Goal: Information Seeking & Learning: Learn about a topic

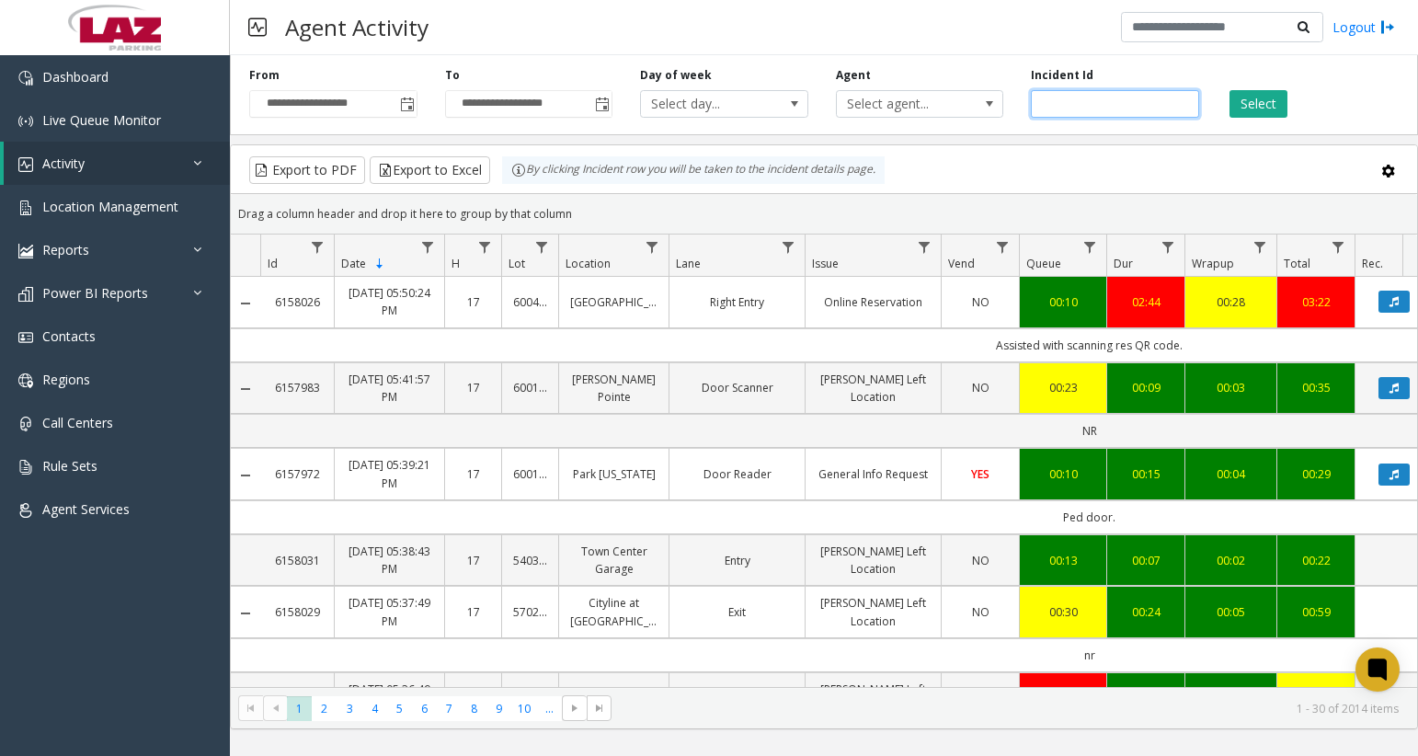
click at [1071, 105] on input "number" at bounding box center [1115, 104] width 168 height 28
paste input "*******"
type input "*******"
click at [1234, 96] on button "Select" at bounding box center [1259, 104] width 58 height 28
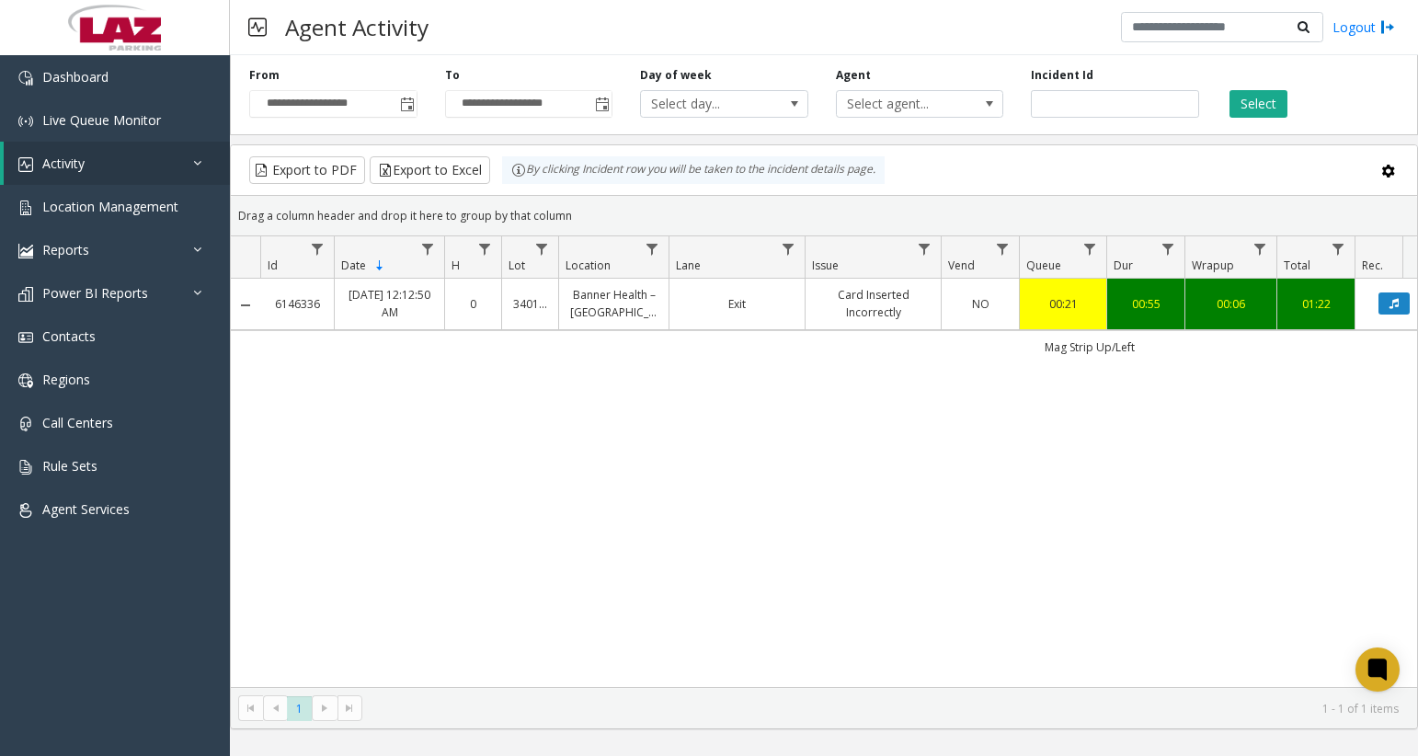
click at [1392, 320] on td "Data table" at bounding box center [1394, 304] width 78 height 51
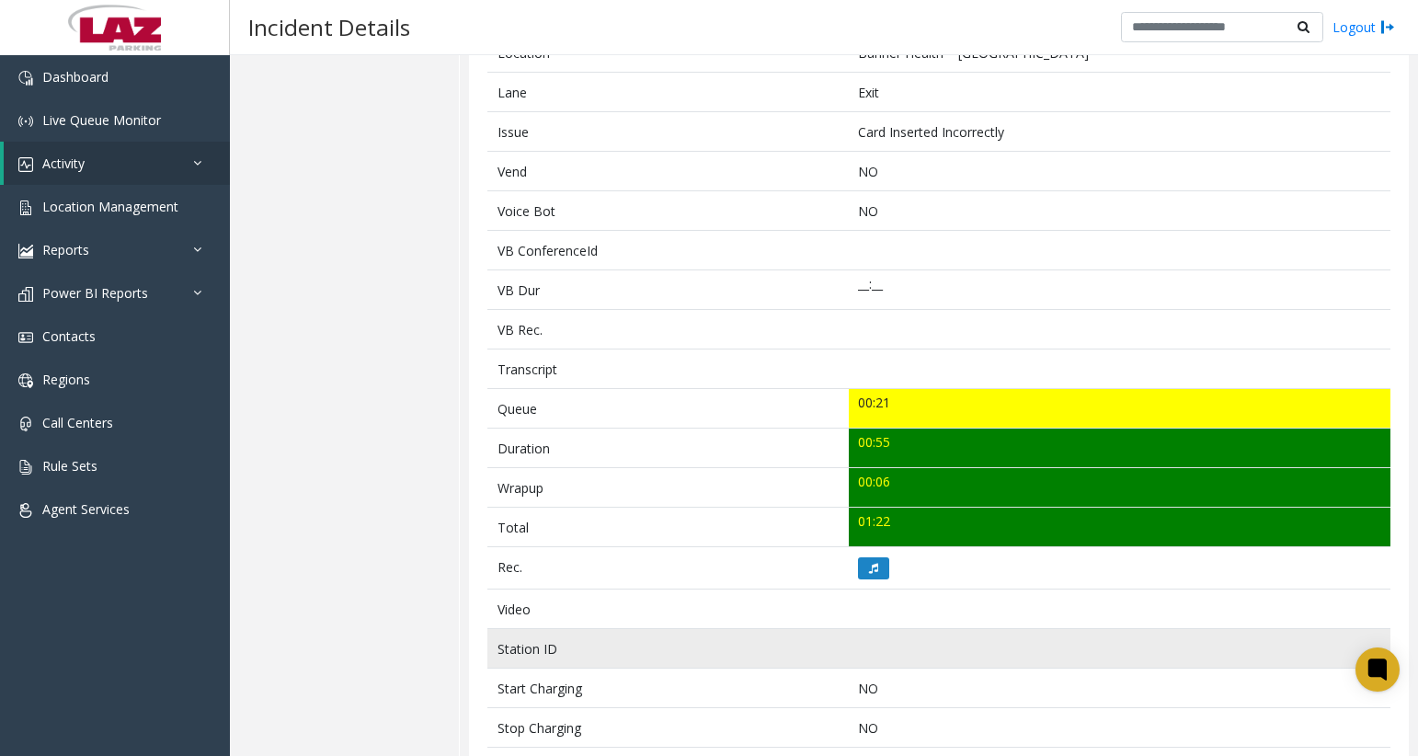
scroll to position [368, 0]
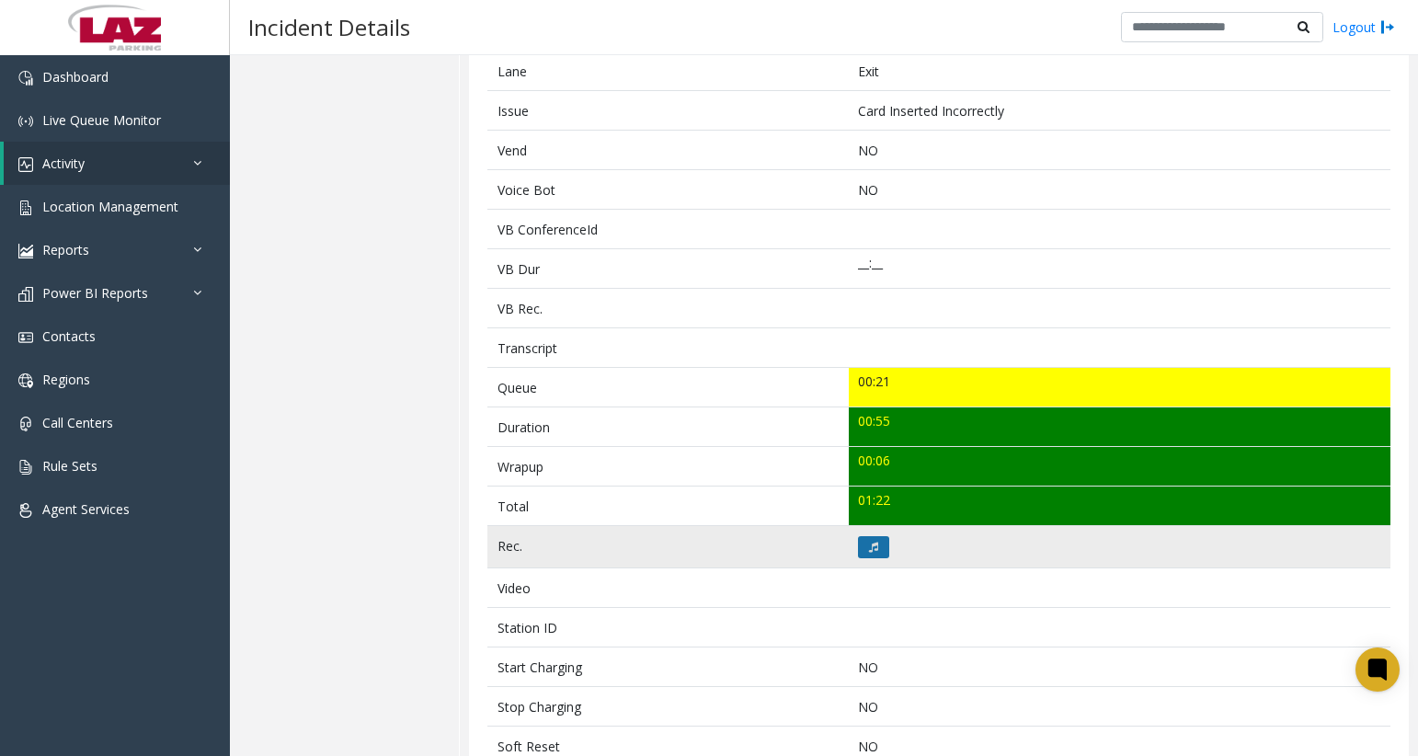
click at [875, 552] on button at bounding box center [873, 547] width 31 height 22
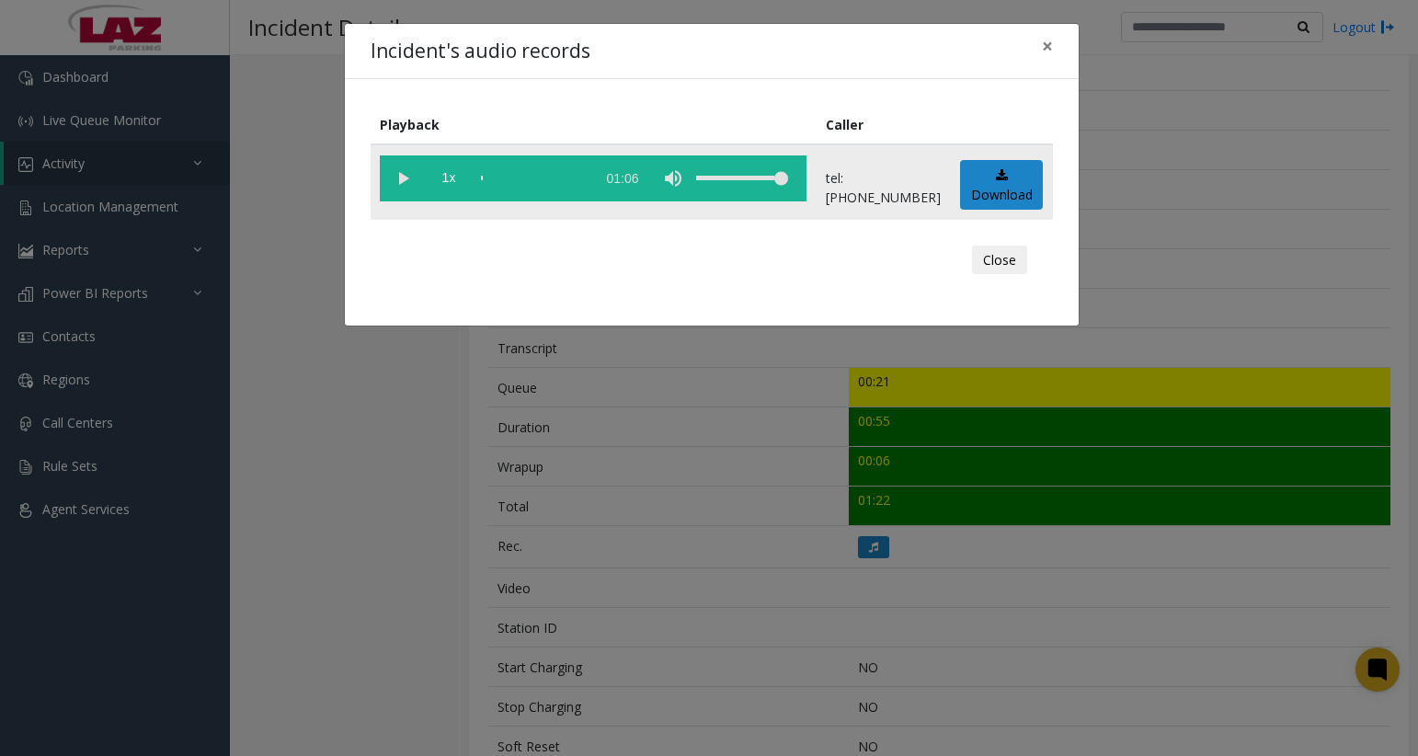
click at [394, 179] on vg-play-pause at bounding box center [403, 178] width 46 height 46
click at [408, 182] on vg-play-pause at bounding box center [403, 178] width 46 height 46
click at [393, 186] on vg-play-pause at bounding box center [403, 178] width 46 height 46
click at [993, 274] on button "Close" at bounding box center [999, 260] width 55 height 29
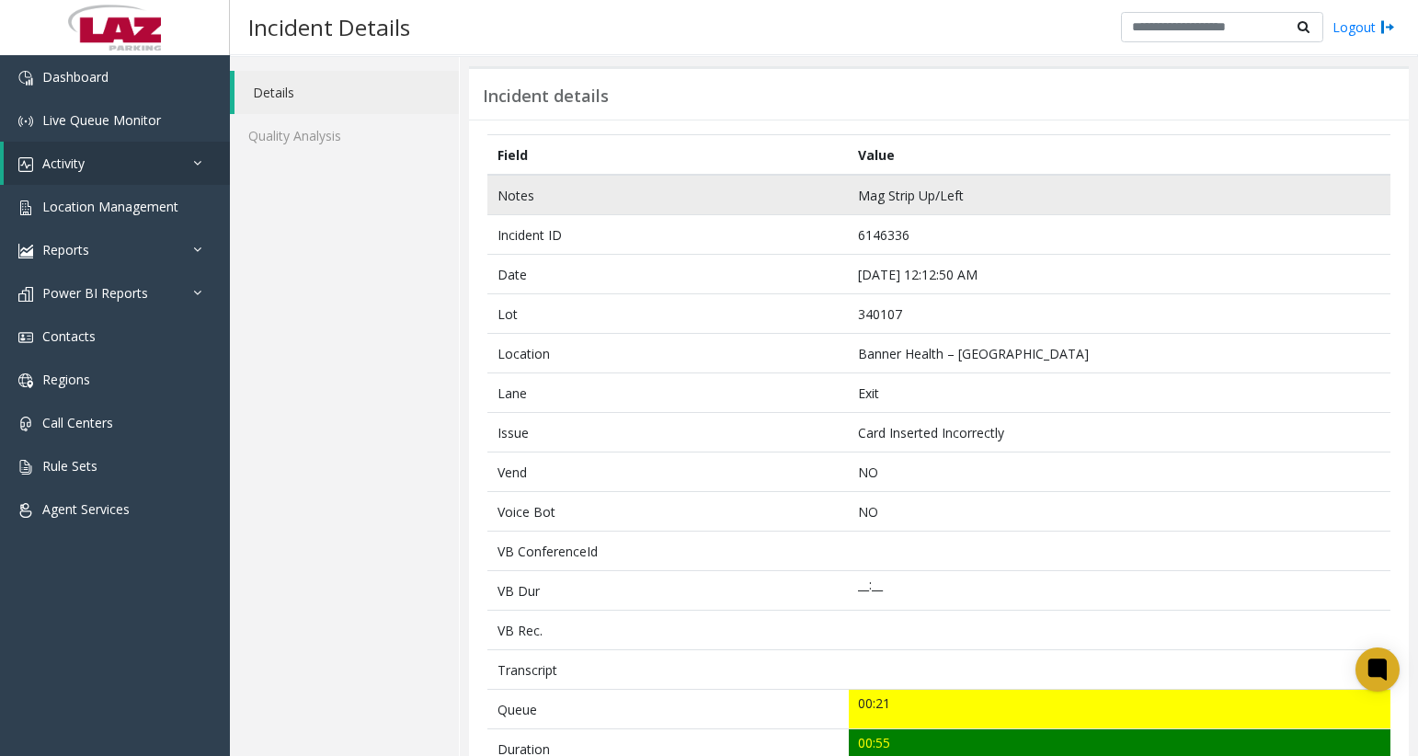
scroll to position [0, 0]
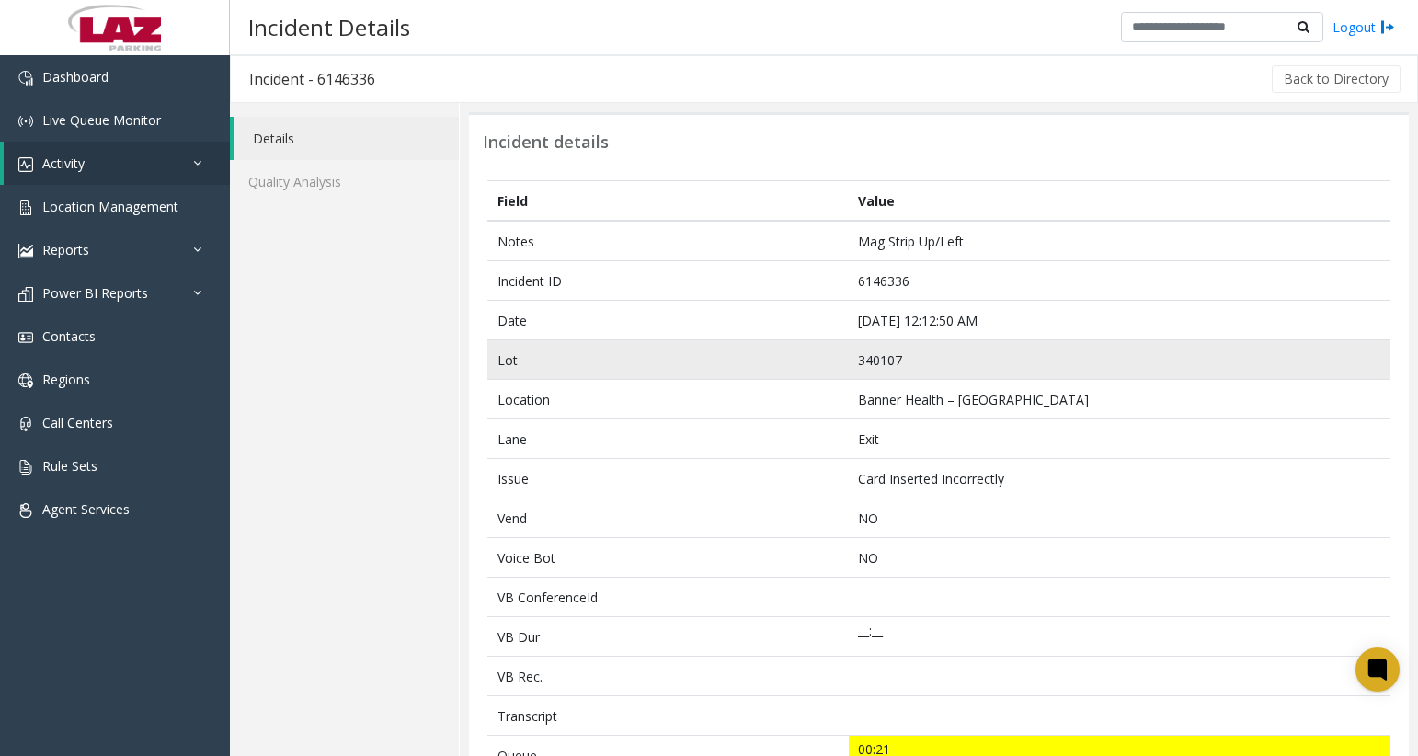
click at [887, 359] on td "340107" at bounding box center [1120, 360] width 542 height 40
copy td "340107"
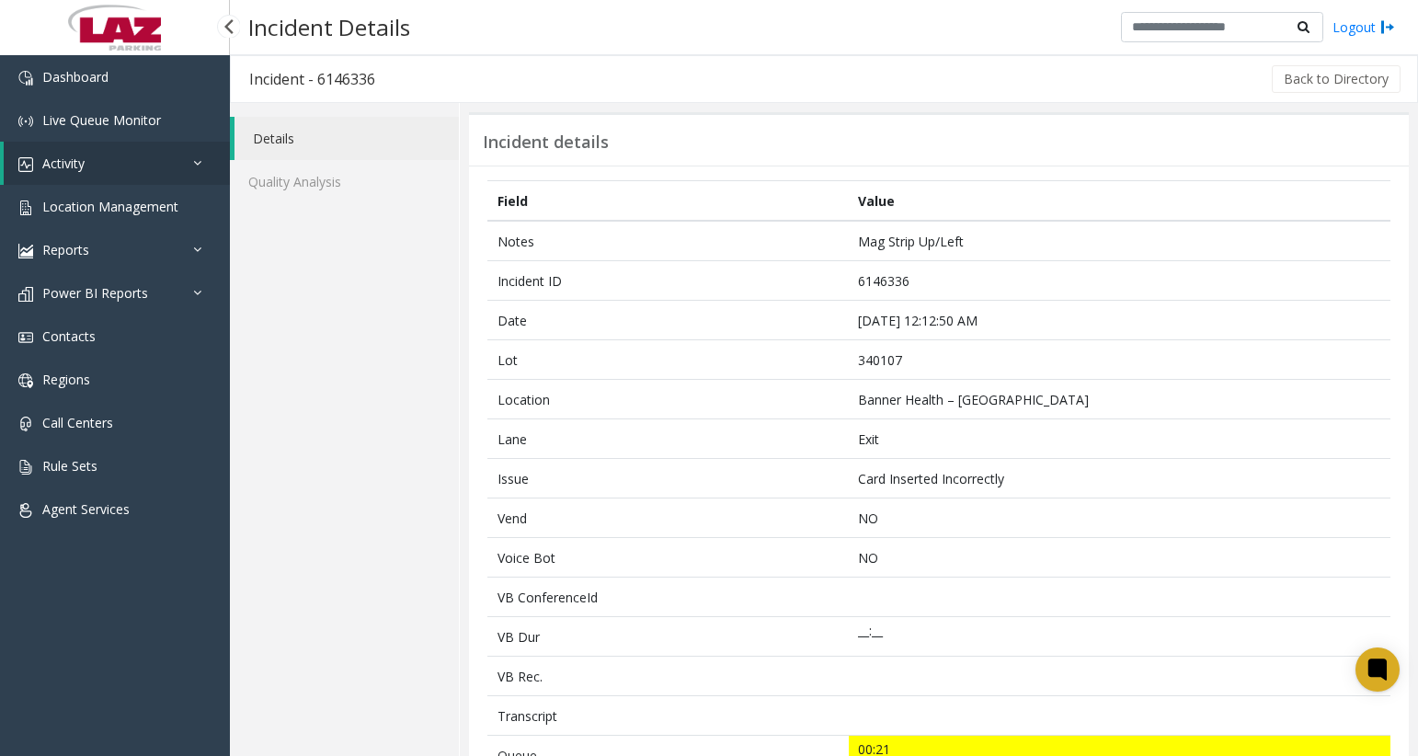
click at [71, 687] on div "Dashboard Live Queue Monitor Activity Daily Activity Lane Activity Agent Activi…" at bounding box center [115, 402] width 230 height 695
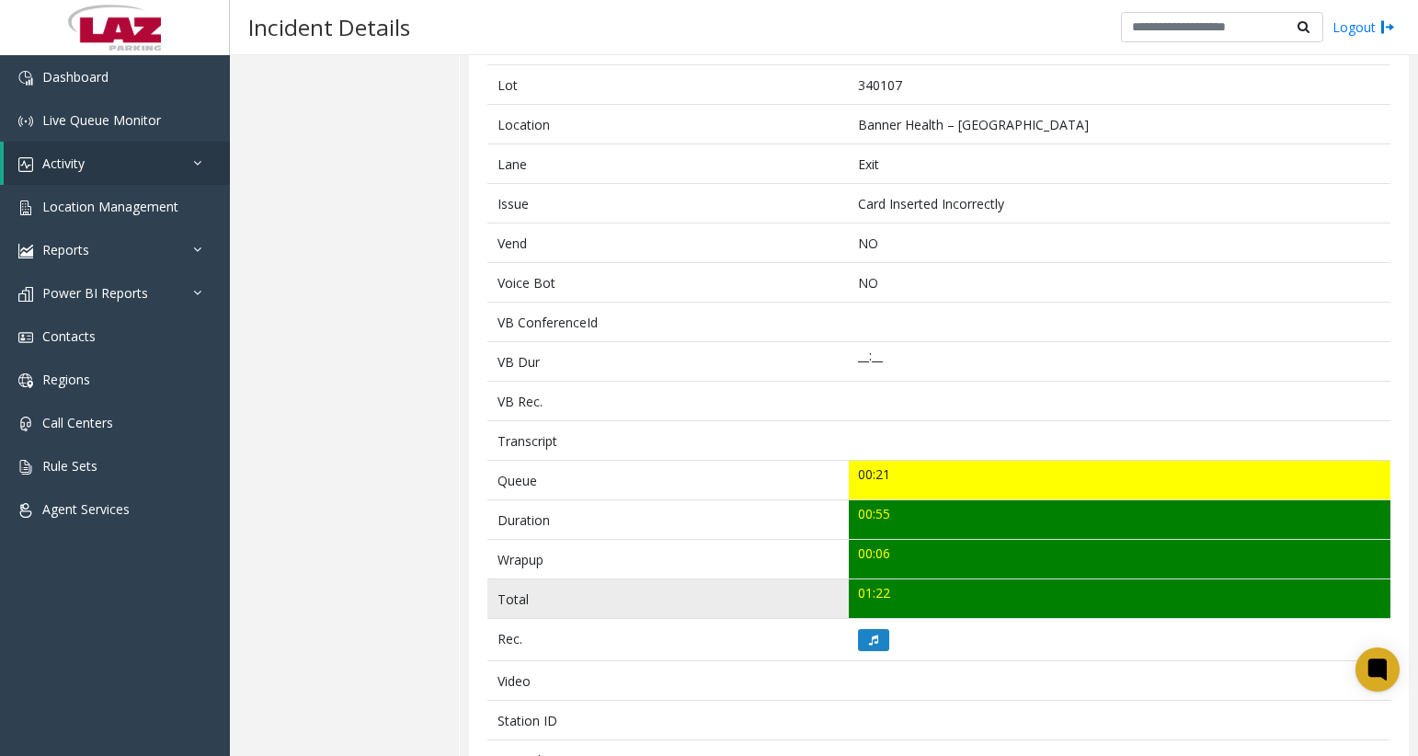
scroll to position [276, 0]
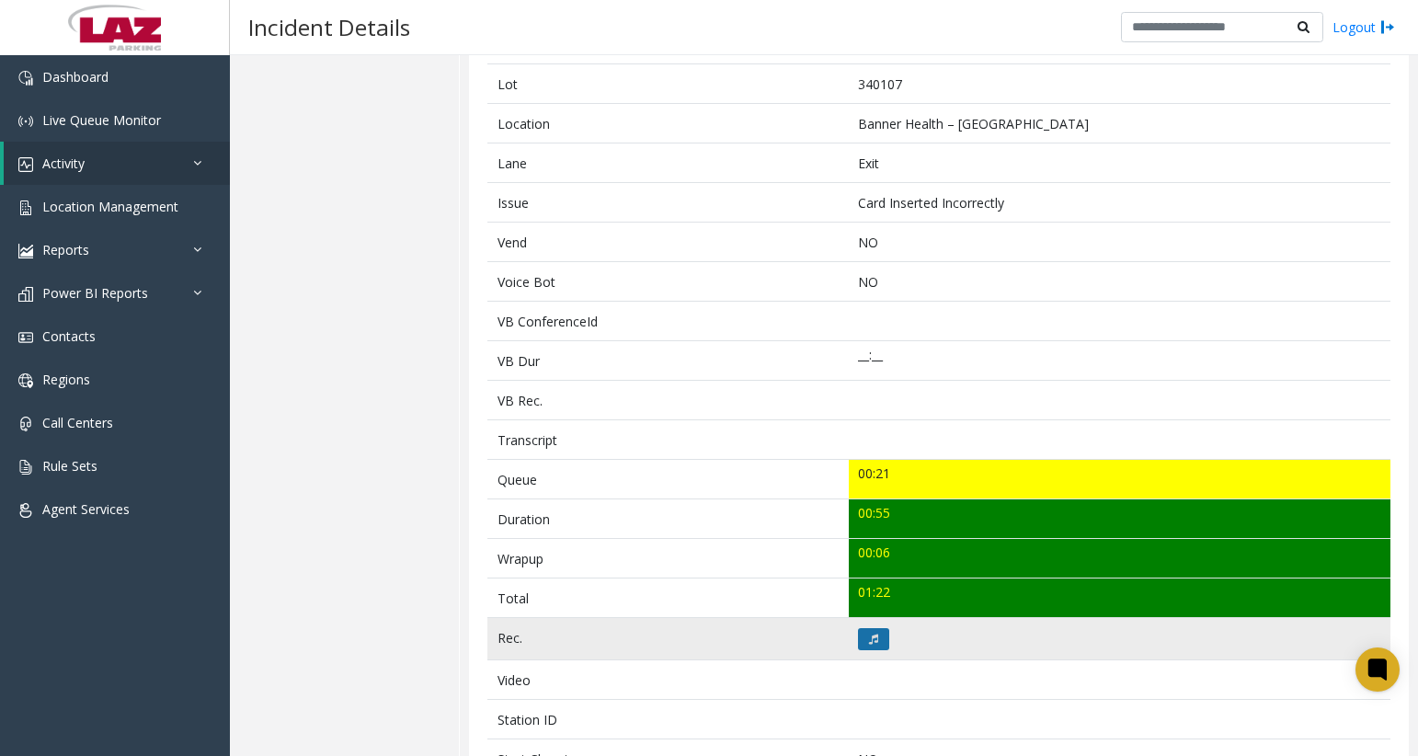
click at [876, 633] on button at bounding box center [873, 639] width 31 height 22
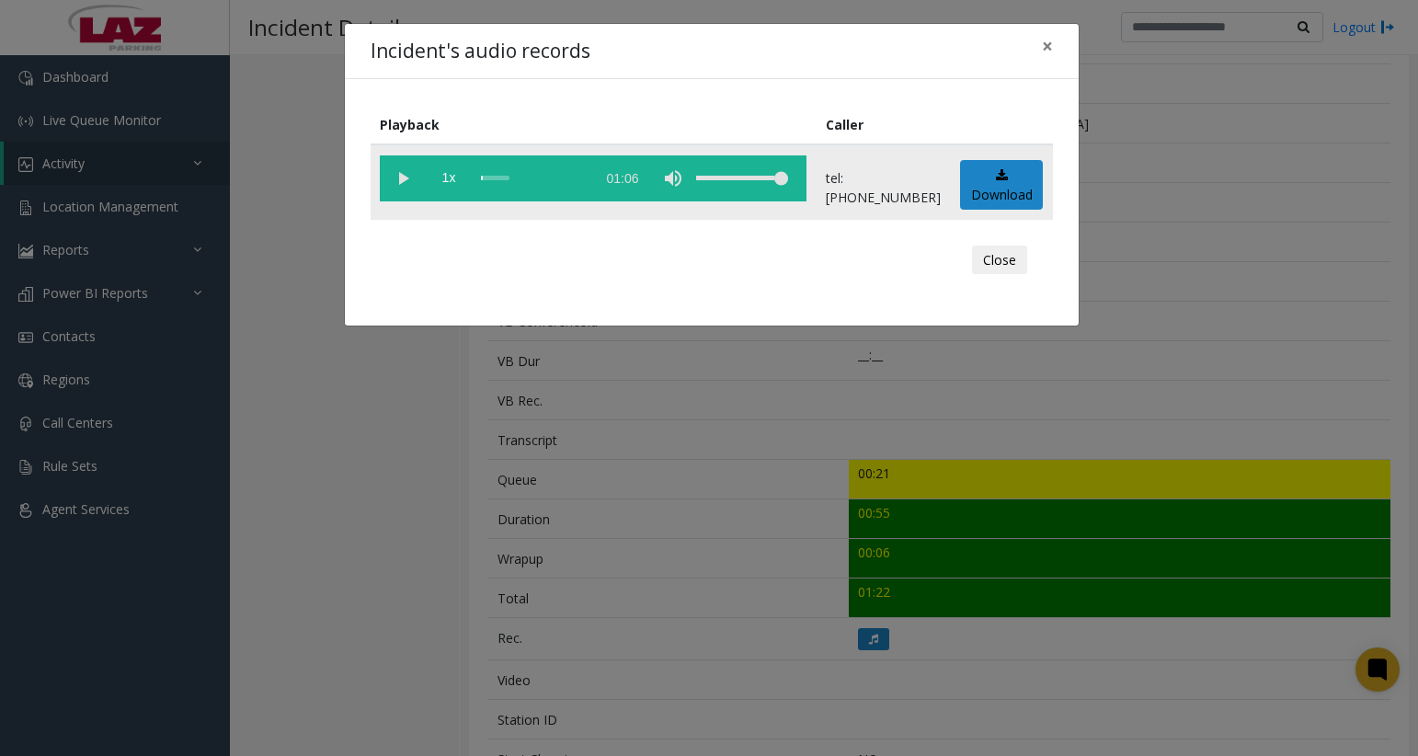
click at [394, 180] on vg-play-pause at bounding box center [403, 178] width 46 height 46
click at [415, 175] on vg-play-pause at bounding box center [403, 178] width 46 height 46
click at [987, 260] on button "Close" at bounding box center [999, 260] width 55 height 29
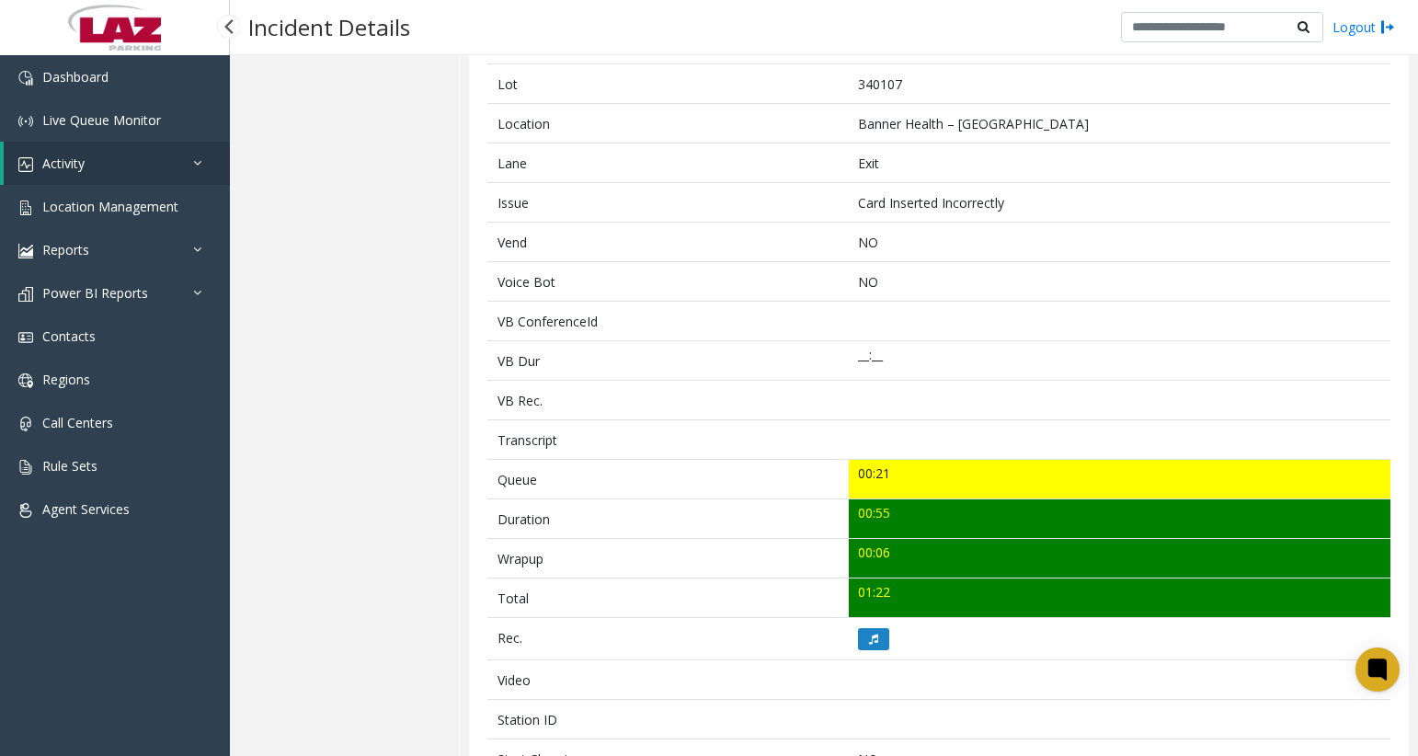
click at [48, 629] on div "Dashboard Live Queue Monitor Activity Daily Activity Lane Activity Agent Activi…" at bounding box center [115, 402] width 230 height 695
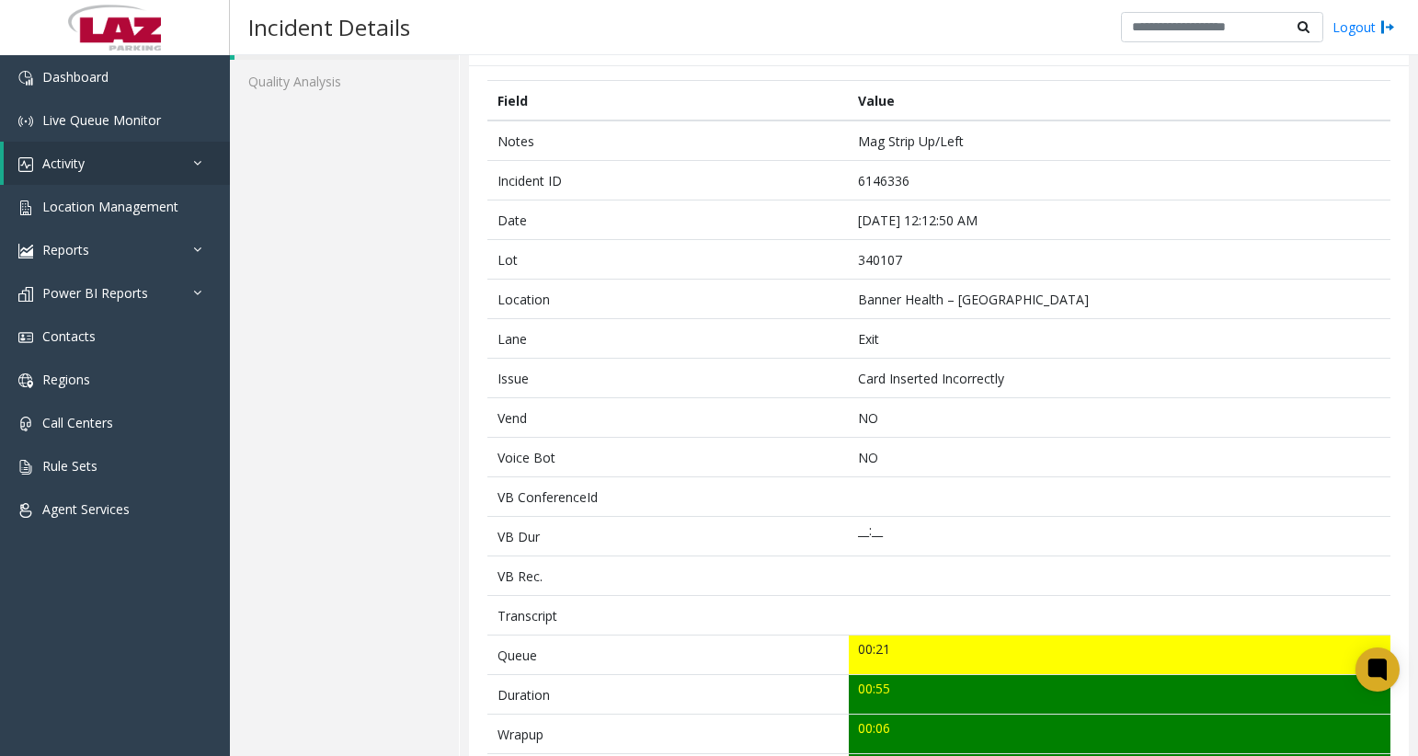
scroll to position [0, 0]
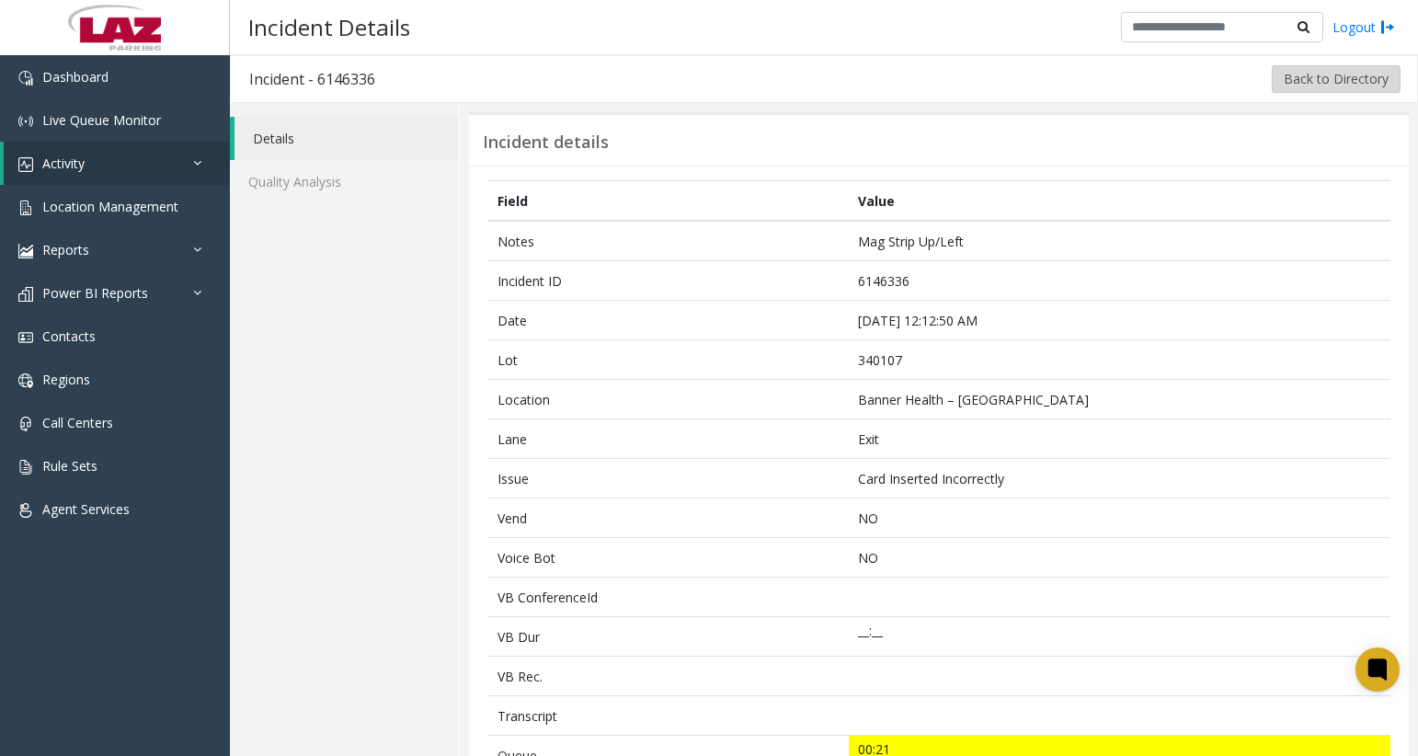
click at [1319, 74] on button "Back to Directory" at bounding box center [1336, 79] width 129 height 28
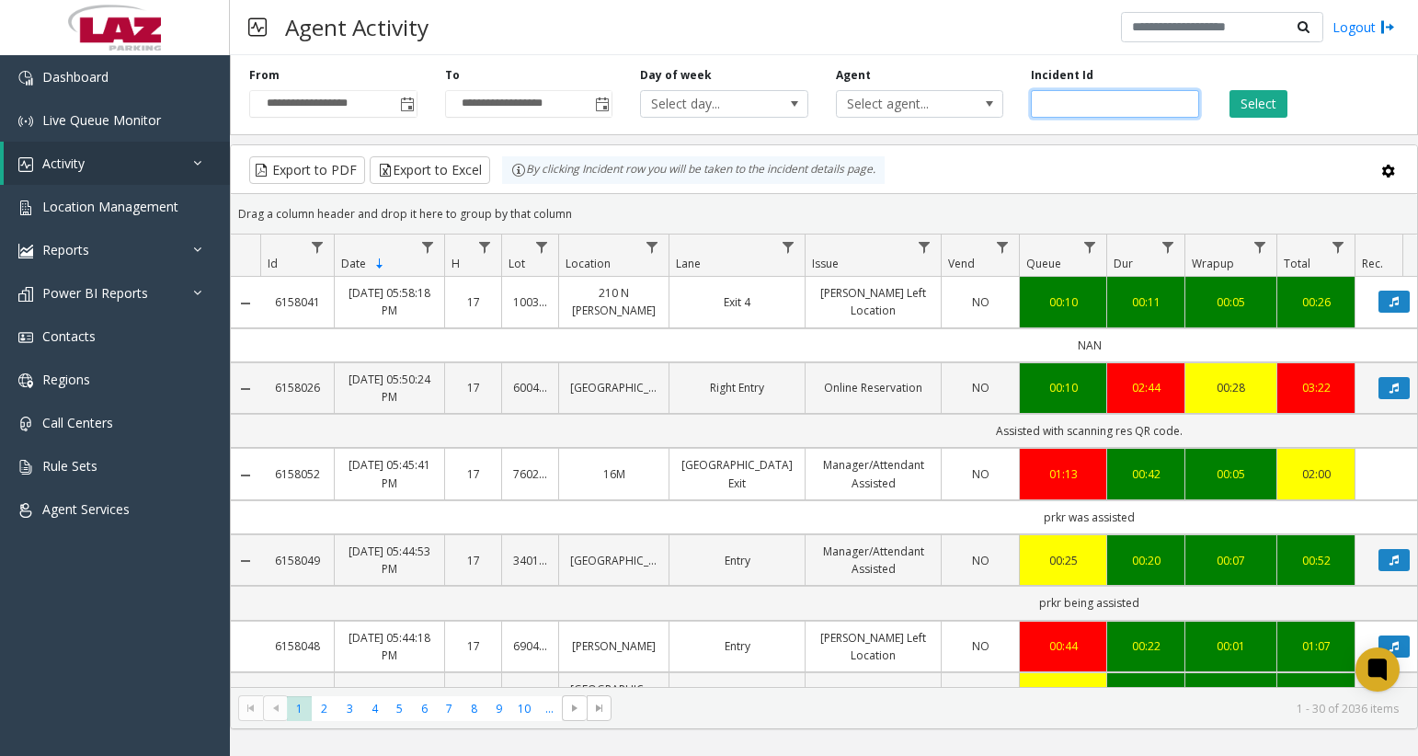
click at [1132, 97] on input "number" at bounding box center [1115, 104] width 168 height 28
paste input "*******"
type input "*******"
click at [1258, 101] on button "Select" at bounding box center [1259, 104] width 58 height 28
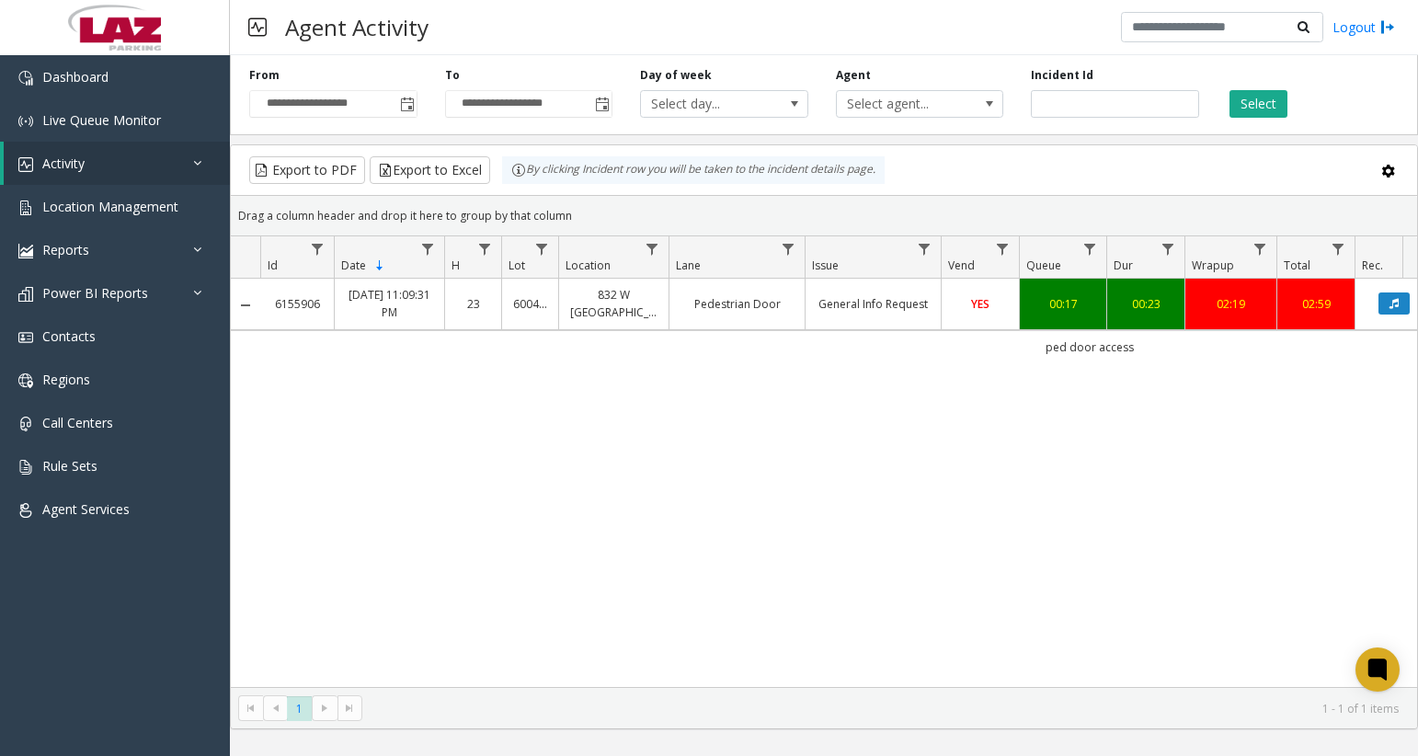
click at [890, 303] on link "General Info Request" at bounding box center [873, 303] width 113 height 17
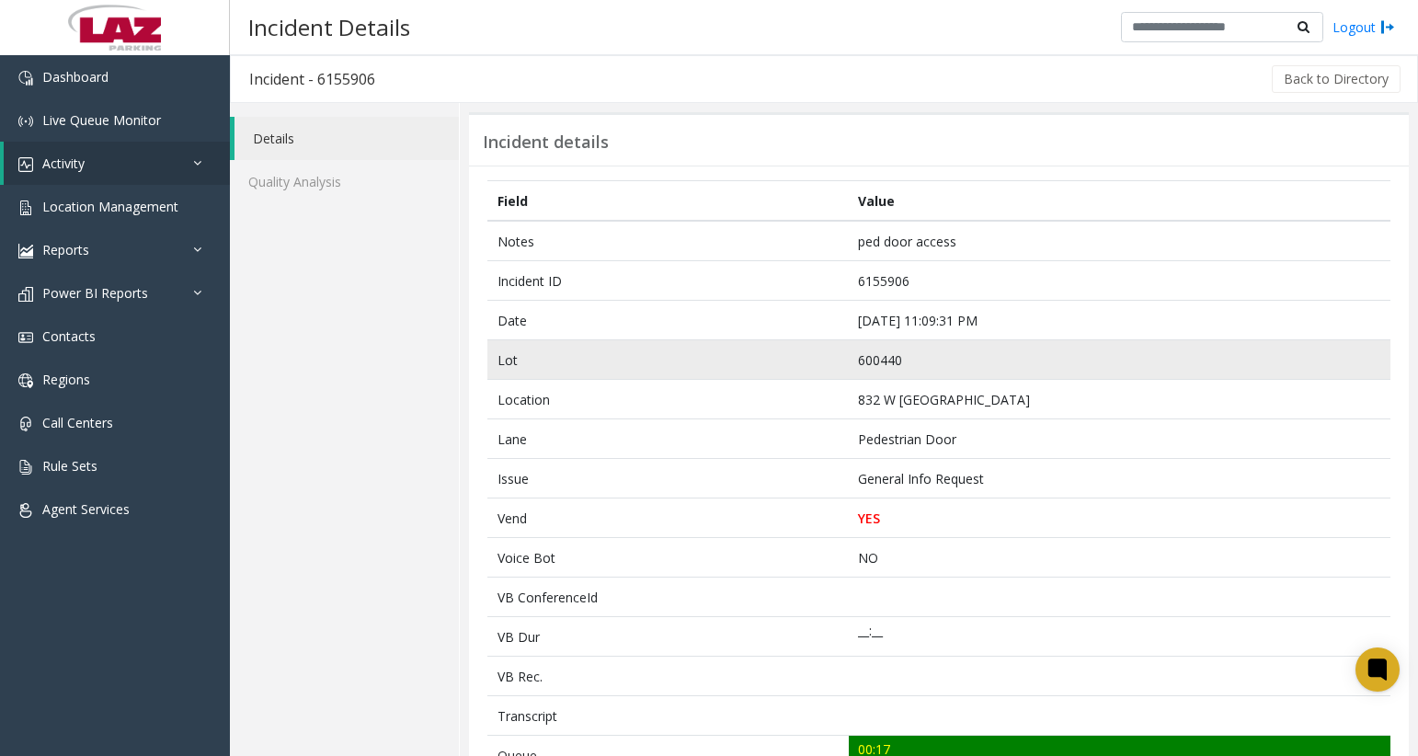
click at [900, 360] on td "600440" at bounding box center [1120, 360] width 542 height 40
copy td "600440"
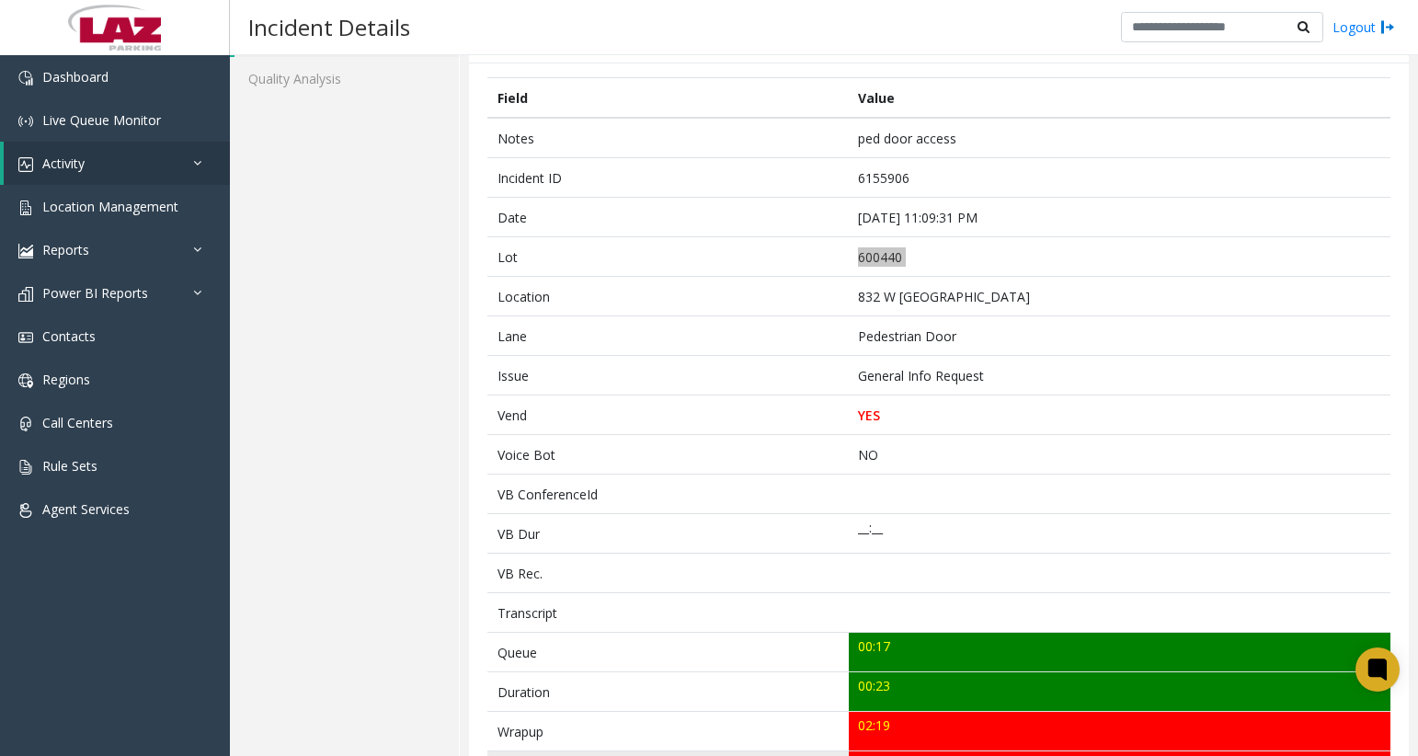
scroll to position [276, 0]
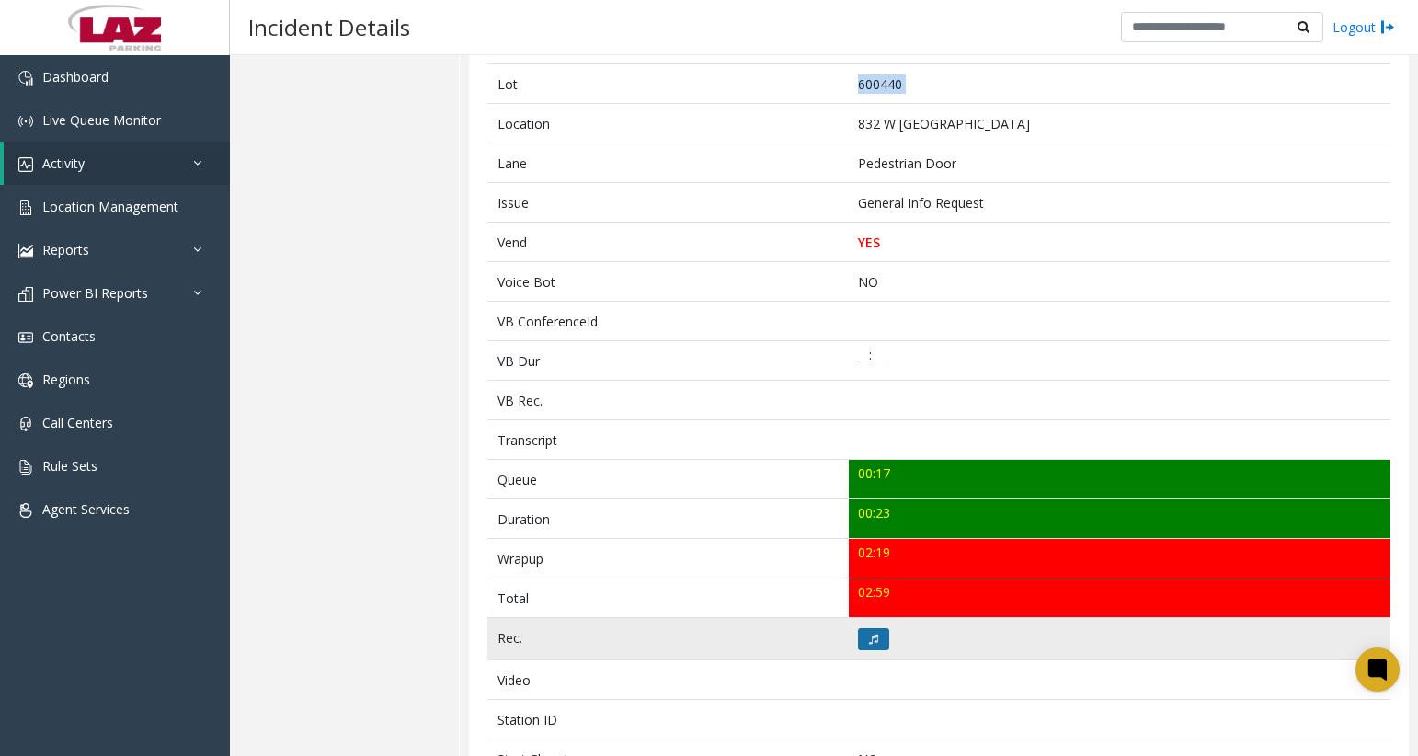
click at [869, 636] on icon at bounding box center [873, 639] width 9 height 11
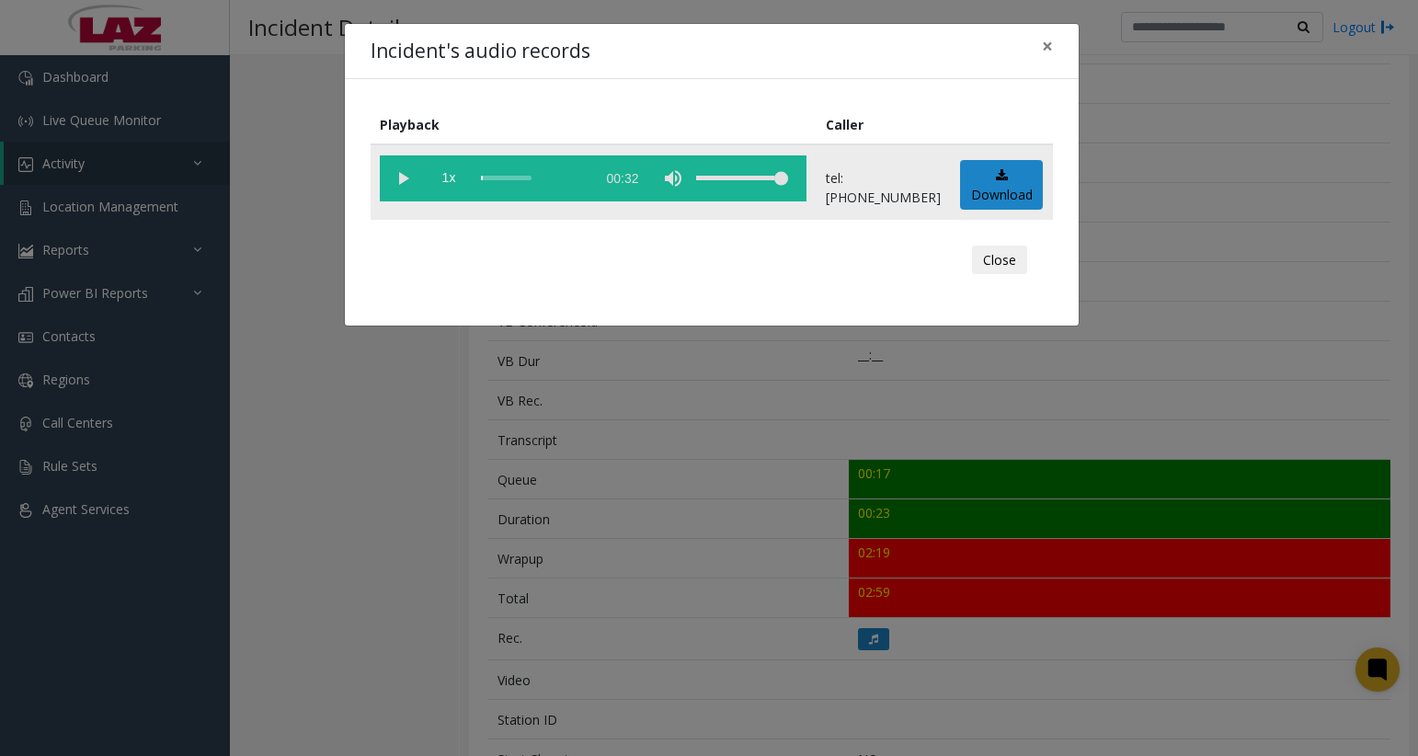
click at [393, 183] on vg-play-pause at bounding box center [403, 178] width 46 height 46
click at [522, 179] on div "scrub bar" at bounding box center [533, 178] width 105 height 46
click at [395, 181] on vg-play-pause at bounding box center [403, 178] width 46 height 46
click at [397, 178] on vg-play-pause at bounding box center [403, 178] width 46 height 46
click at [544, 181] on div "scrub bar" at bounding box center [533, 178] width 105 height 46
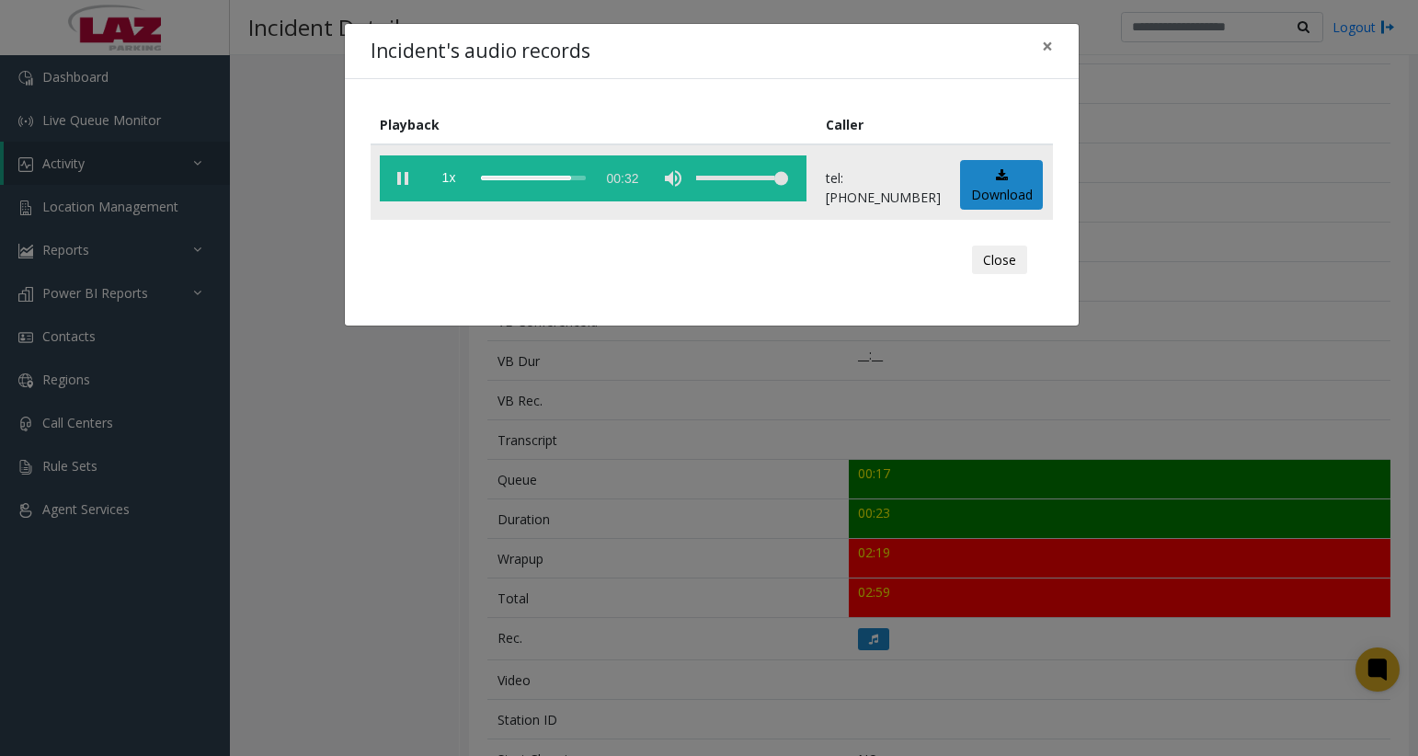
click at [405, 172] on vg-play-pause at bounding box center [403, 178] width 46 height 46
click at [999, 254] on button "Close" at bounding box center [999, 260] width 55 height 29
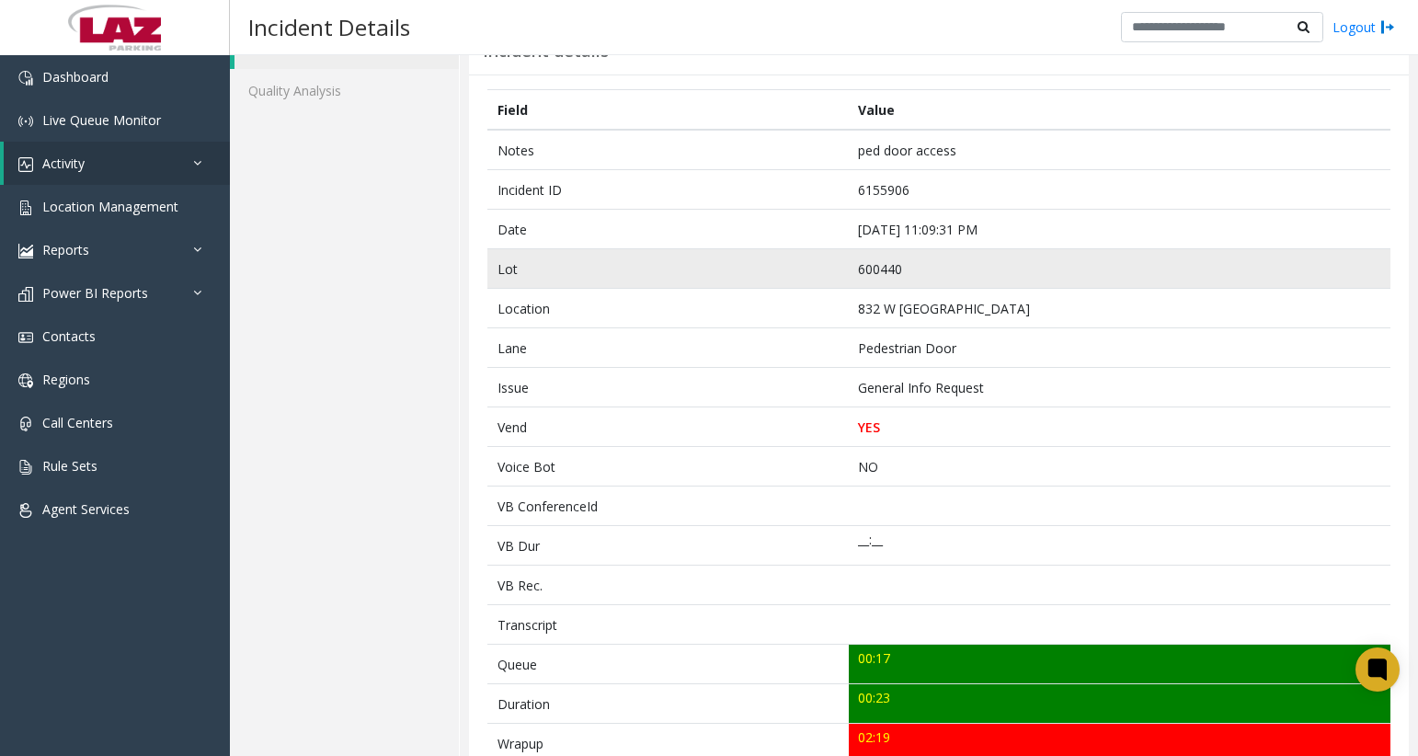
scroll to position [0, 0]
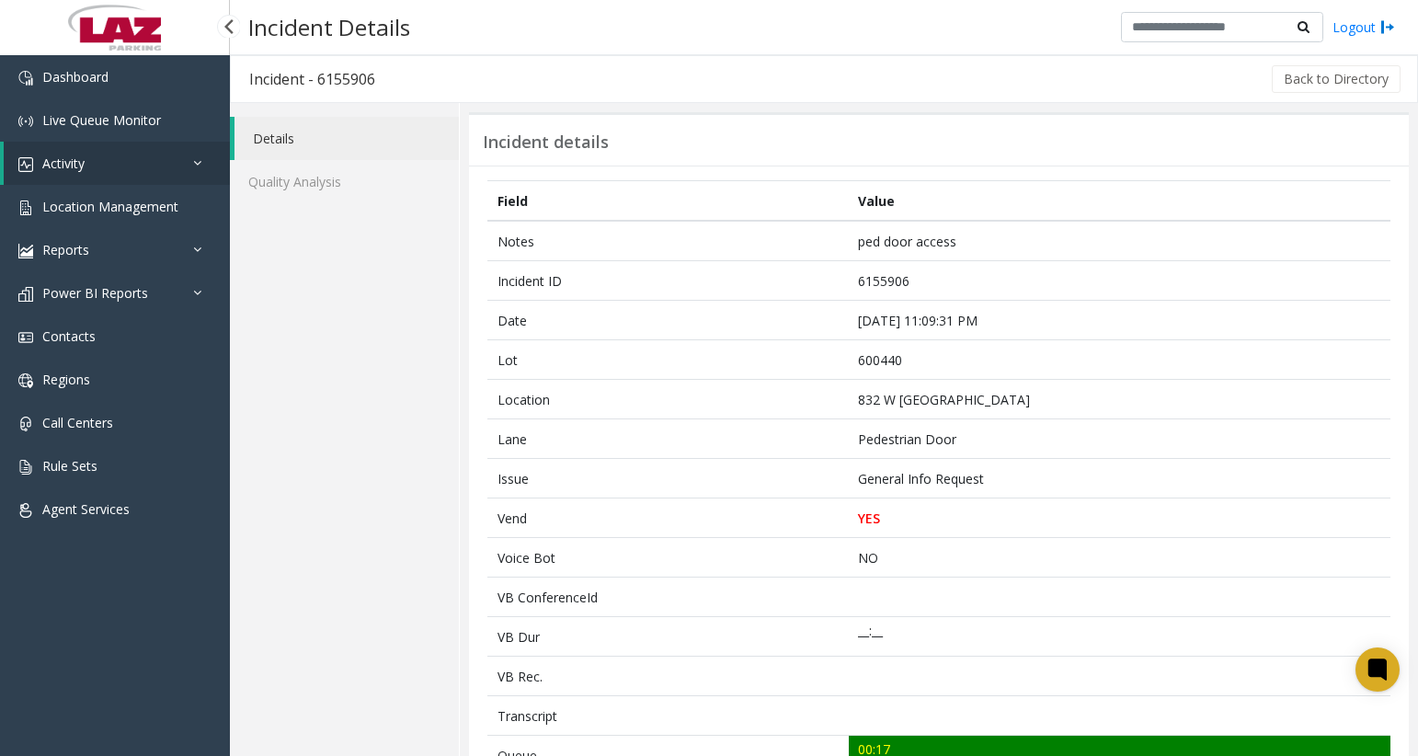
click at [34, 682] on div "Dashboard Live Queue Monitor Activity Daily Activity Lane Activity Agent Activi…" at bounding box center [115, 402] width 230 height 695
click at [594, 40] on div "Incident Details Logout" at bounding box center [824, 27] width 1188 height 55
click at [26, 28] on link at bounding box center [115, 27] width 230 height 55
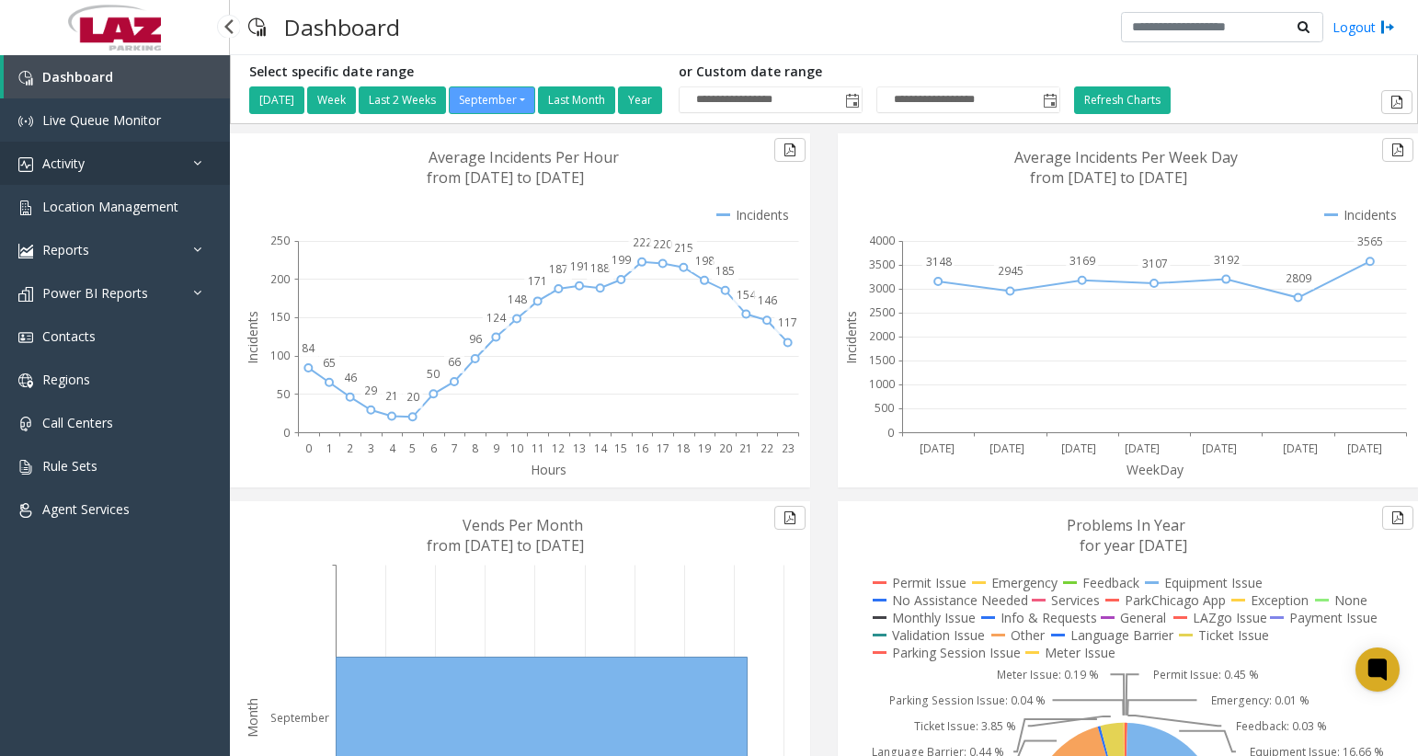
click at [86, 160] on link "Activity" at bounding box center [115, 163] width 230 height 43
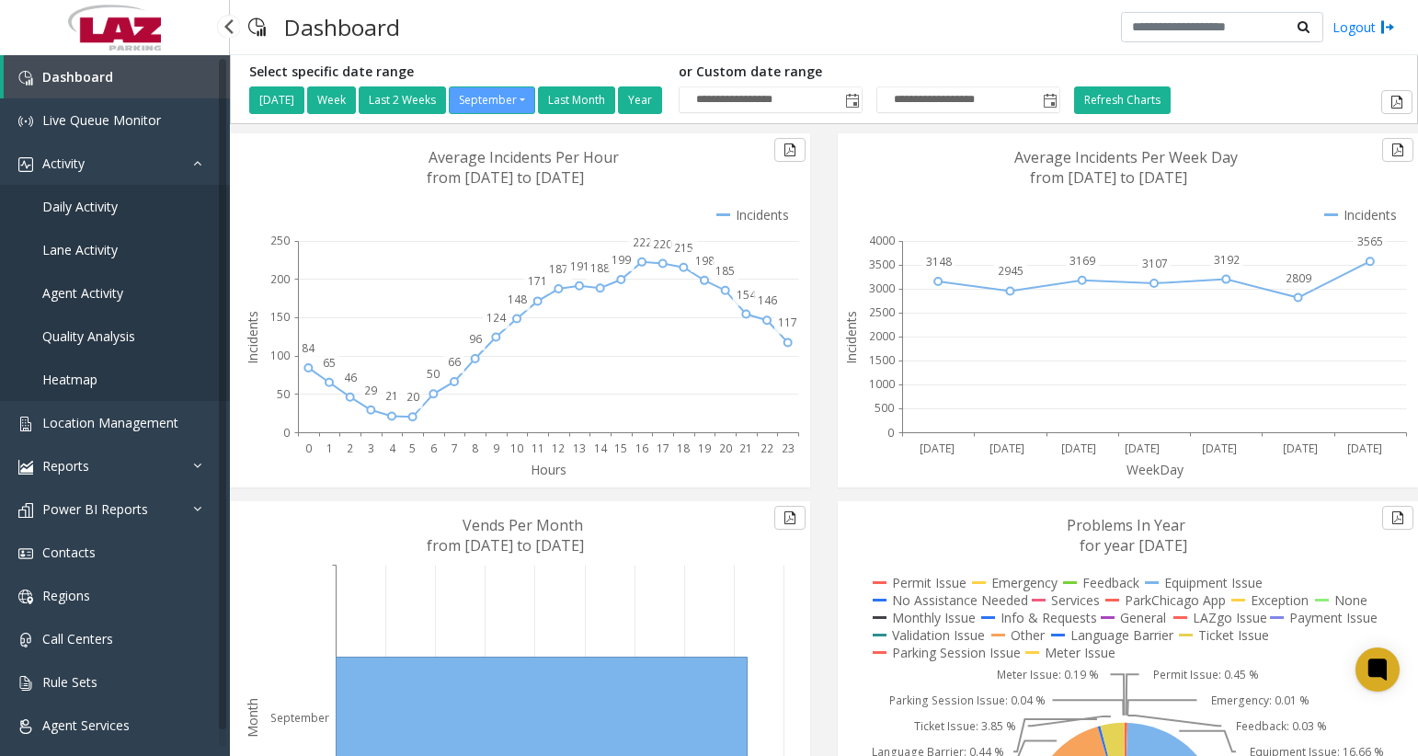
click at [88, 289] on span "Agent Activity" at bounding box center [82, 292] width 81 height 17
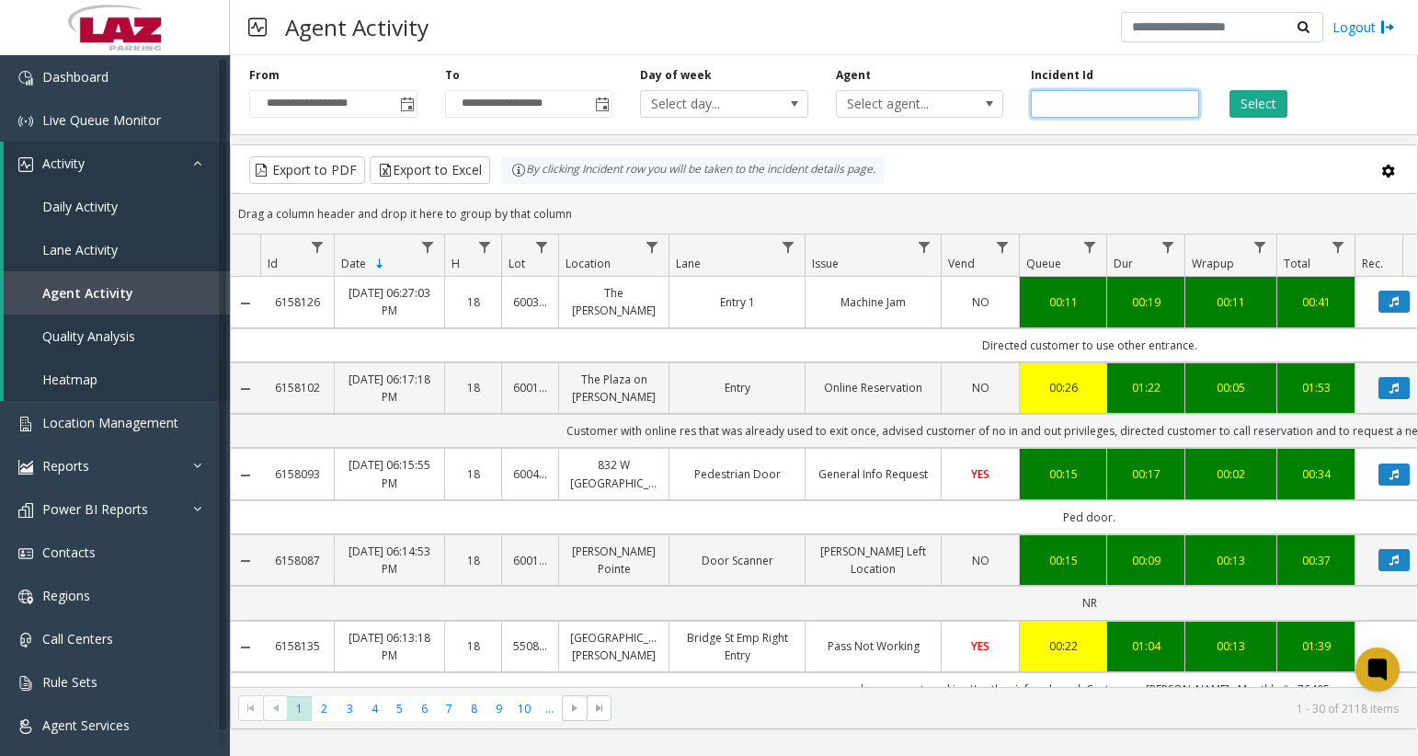
click at [1089, 108] on input "number" at bounding box center [1115, 104] width 168 height 28
paste input "*******"
type input "*******"
click at [1258, 106] on button "Select" at bounding box center [1259, 104] width 58 height 28
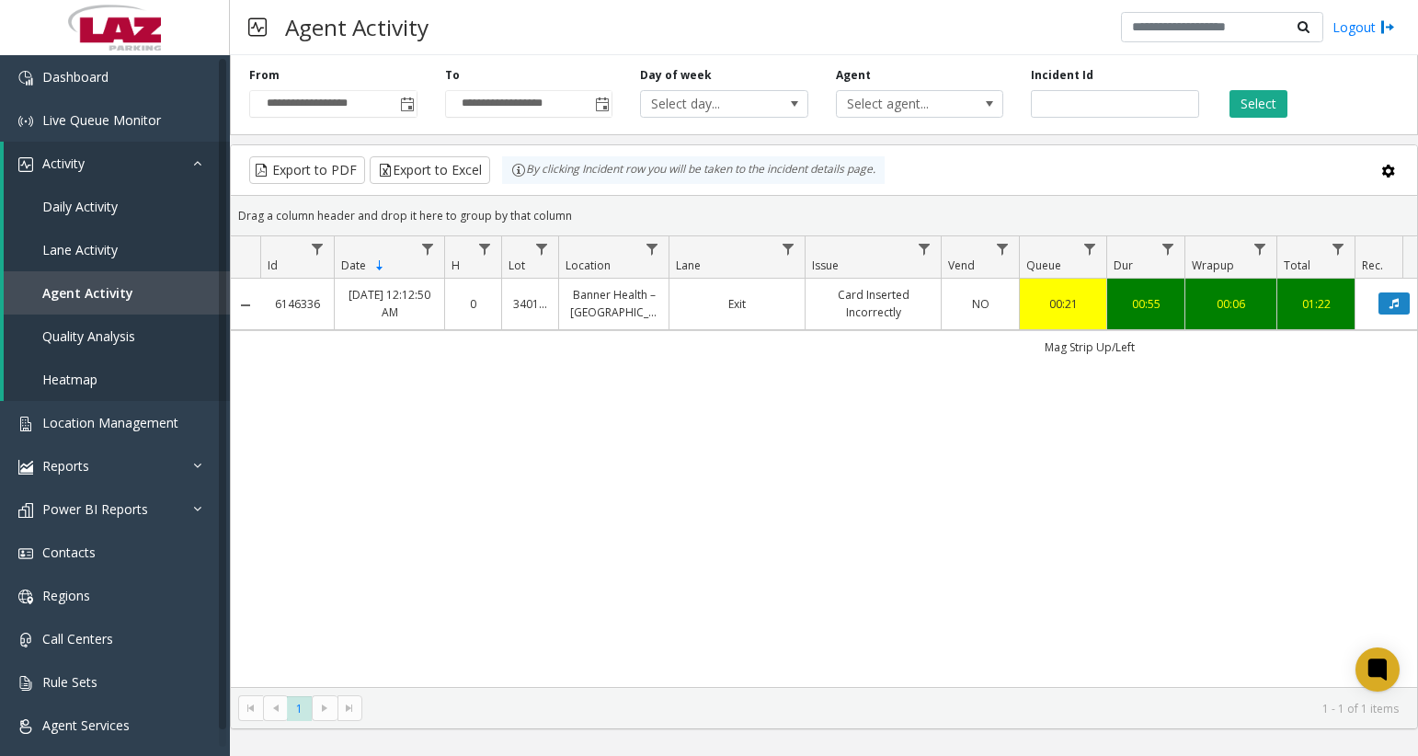
click at [902, 298] on link "Card Inserted Incorrectly" at bounding box center [873, 303] width 113 height 35
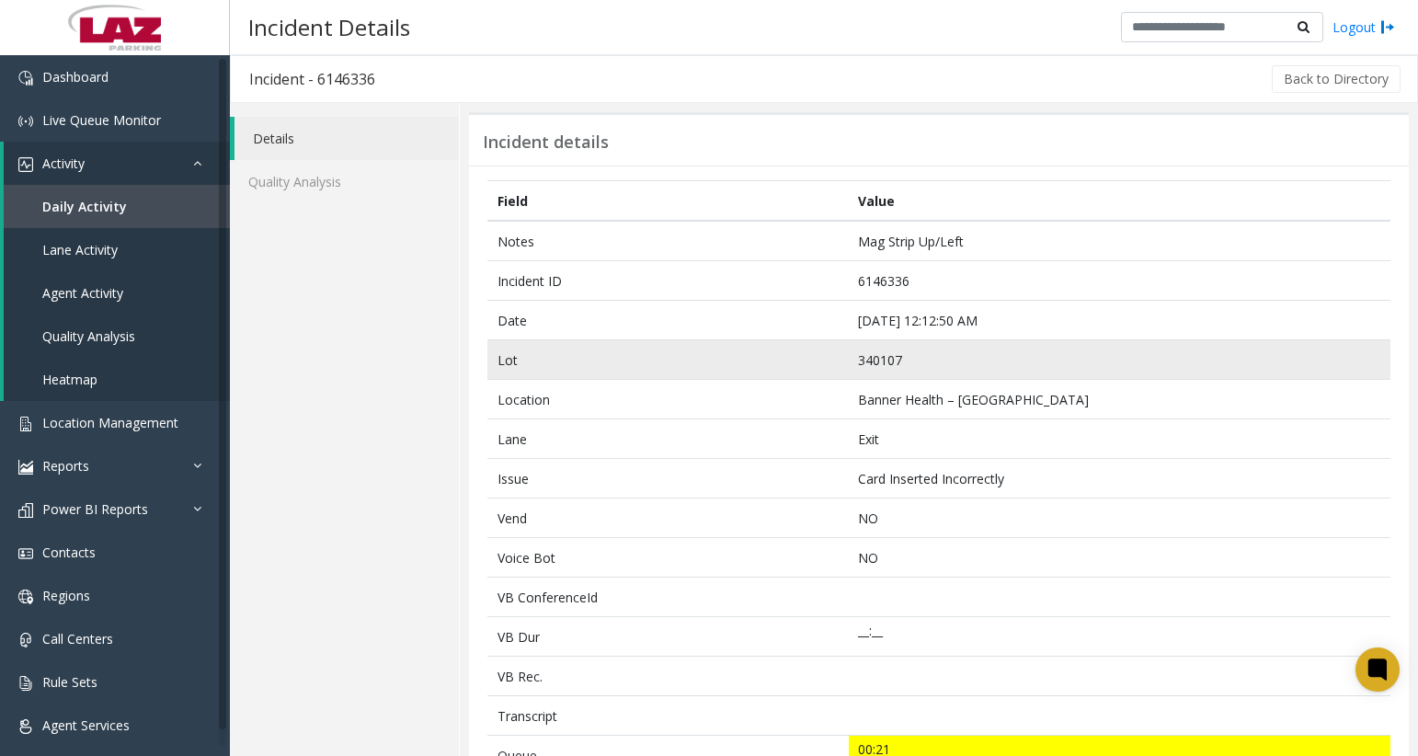
click at [878, 364] on td "340107" at bounding box center [1120, 360] width 542 height 40
copy td "340107"
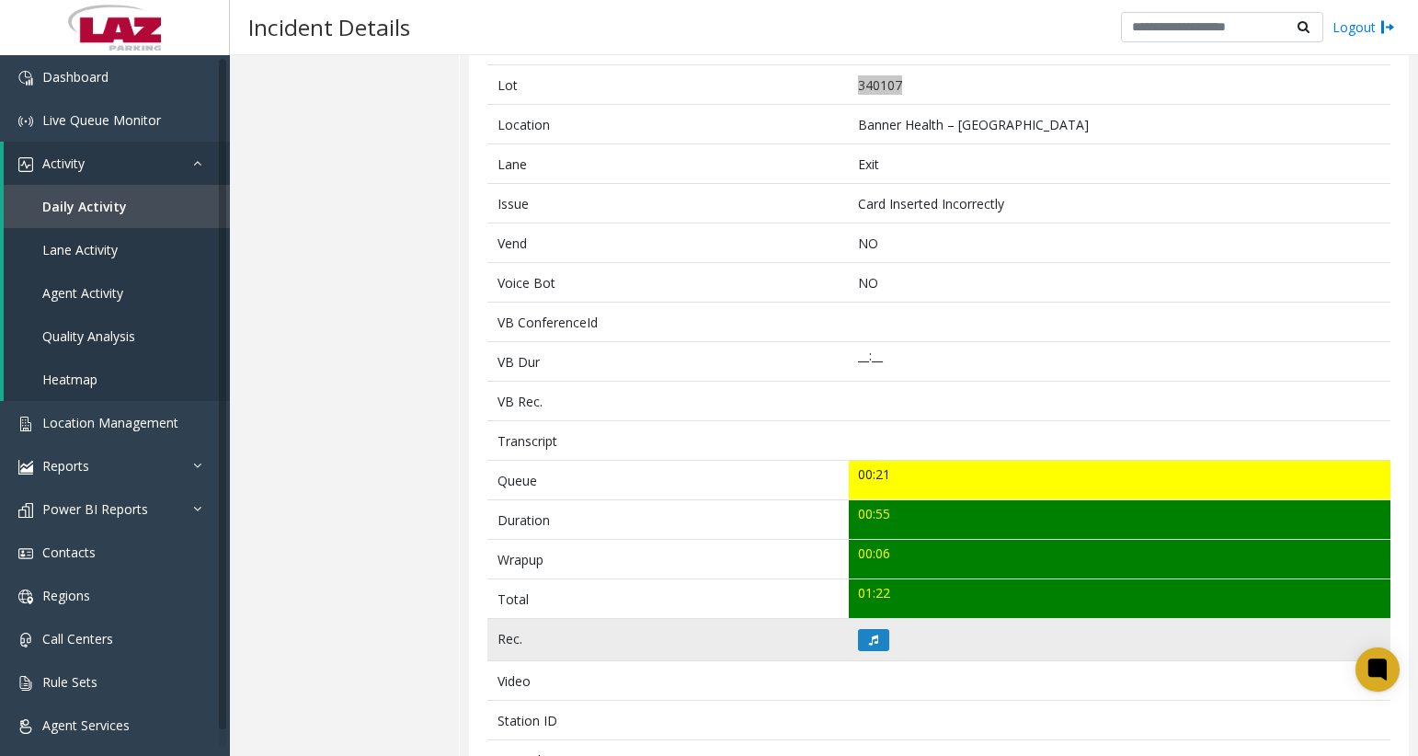
scroll to position [276, 0]
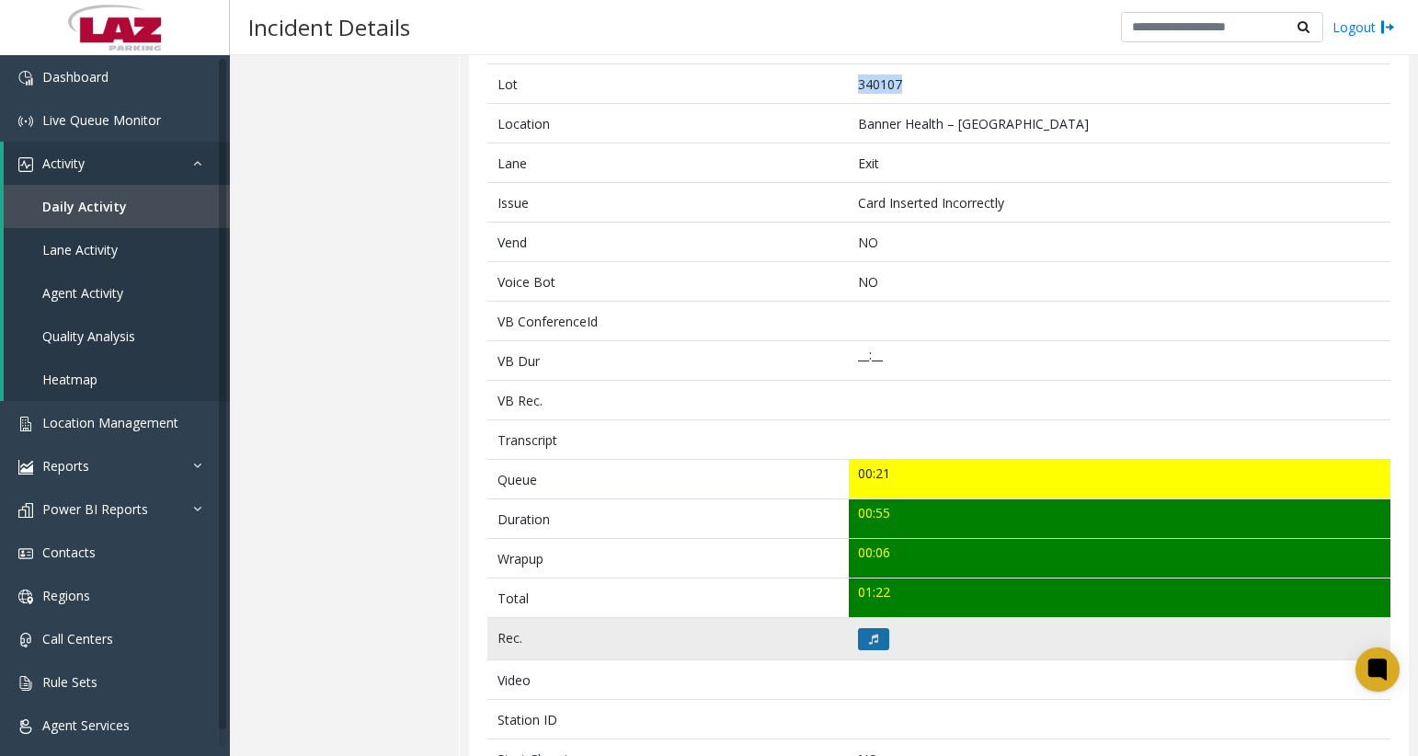
click at [874, 646] on button at bounding box center [873, 639] width 31 height 22
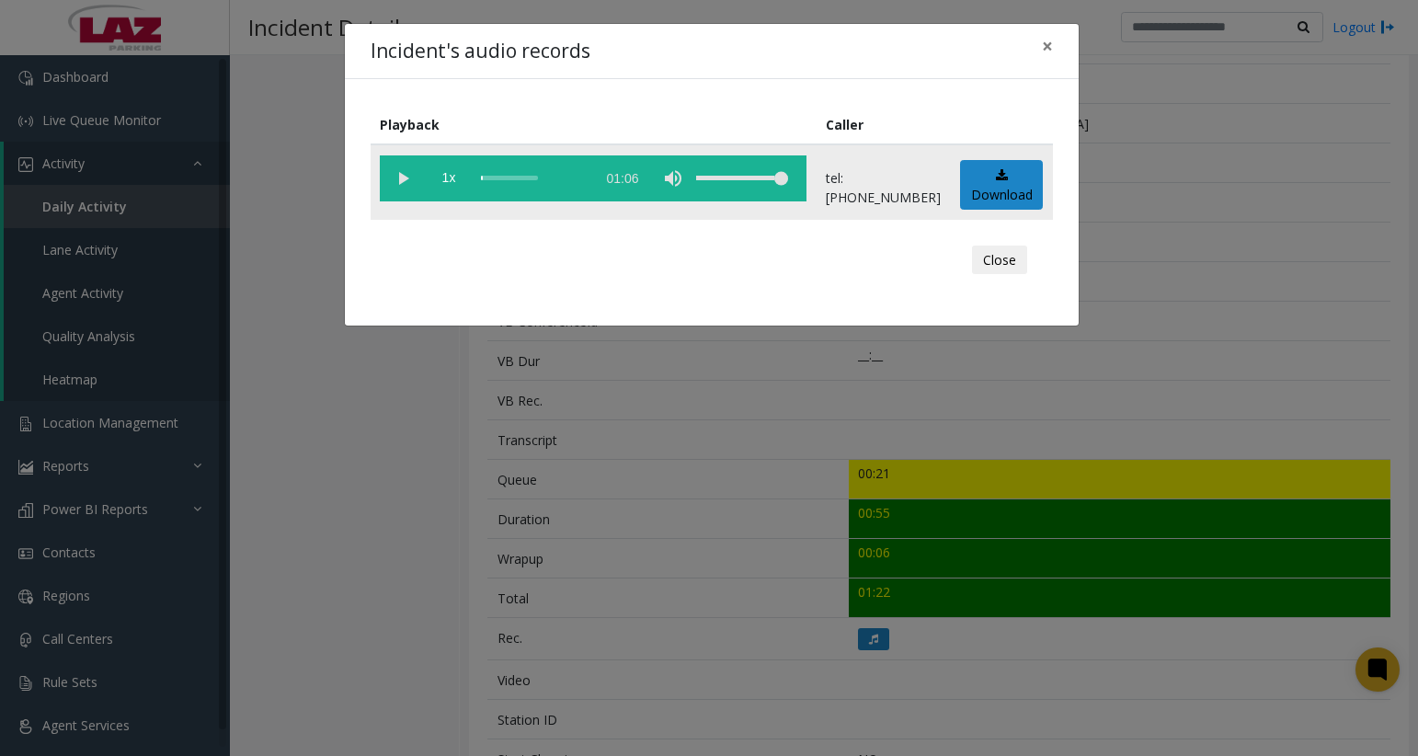
click at [402, 177] on vg-play-pause at bounding box center [403, 178] width 46 height 46
click at [395, 184] on vg-play-pause at bounding box center [403, 178] width 46 height 46
click at [404, 179] on vg-play-pause at bounding box center [403, 178] width 46 height 46
click at [401, 176] on vg-play-pause at bounding box center [403, 178] width 46 height 46
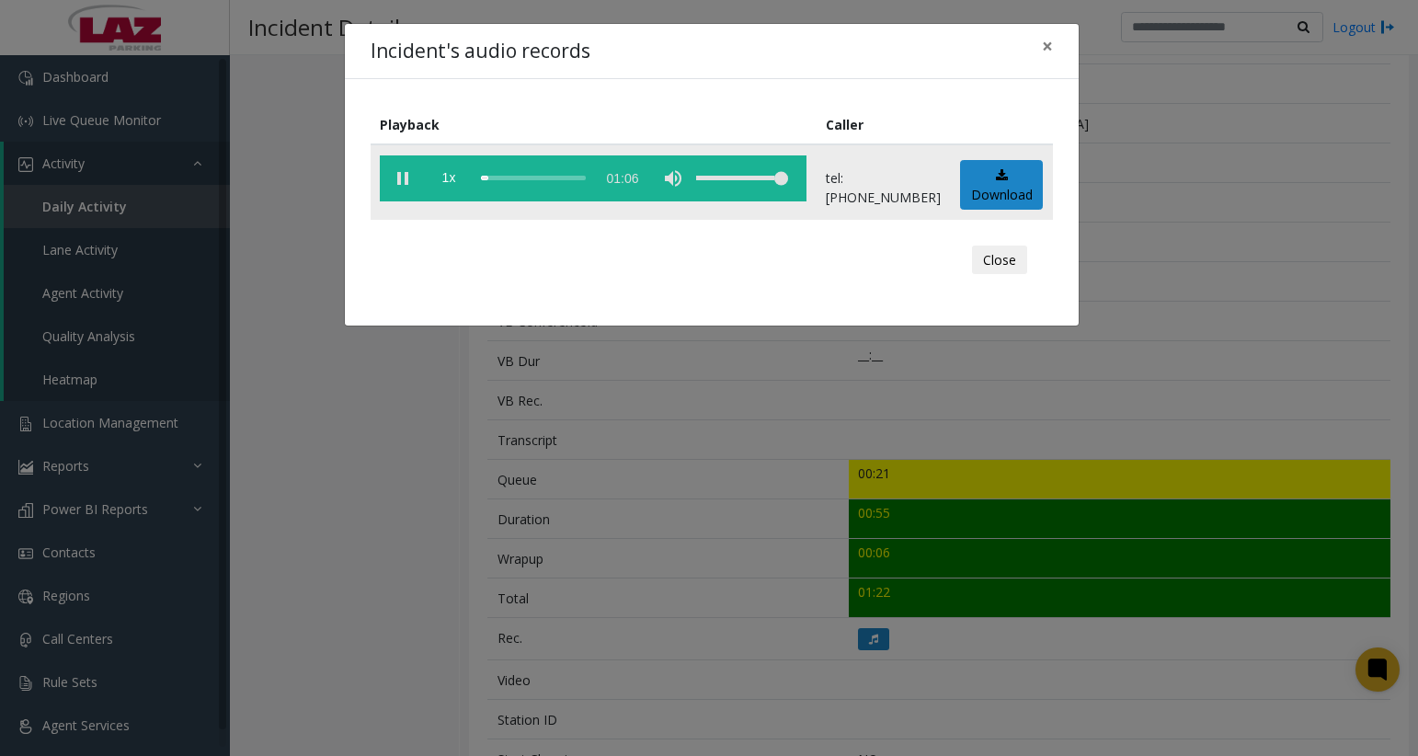
click at [400, 176] on vg-play-pause at bounding box center [403, 178] width 46 height 46
click at [1409, 150] on div "Incident's audio records × Playback Caller 1x 01:06 tel:[PHONE_NUMBER] Download…" at bounding box center [709, 378] width 1418 height 756
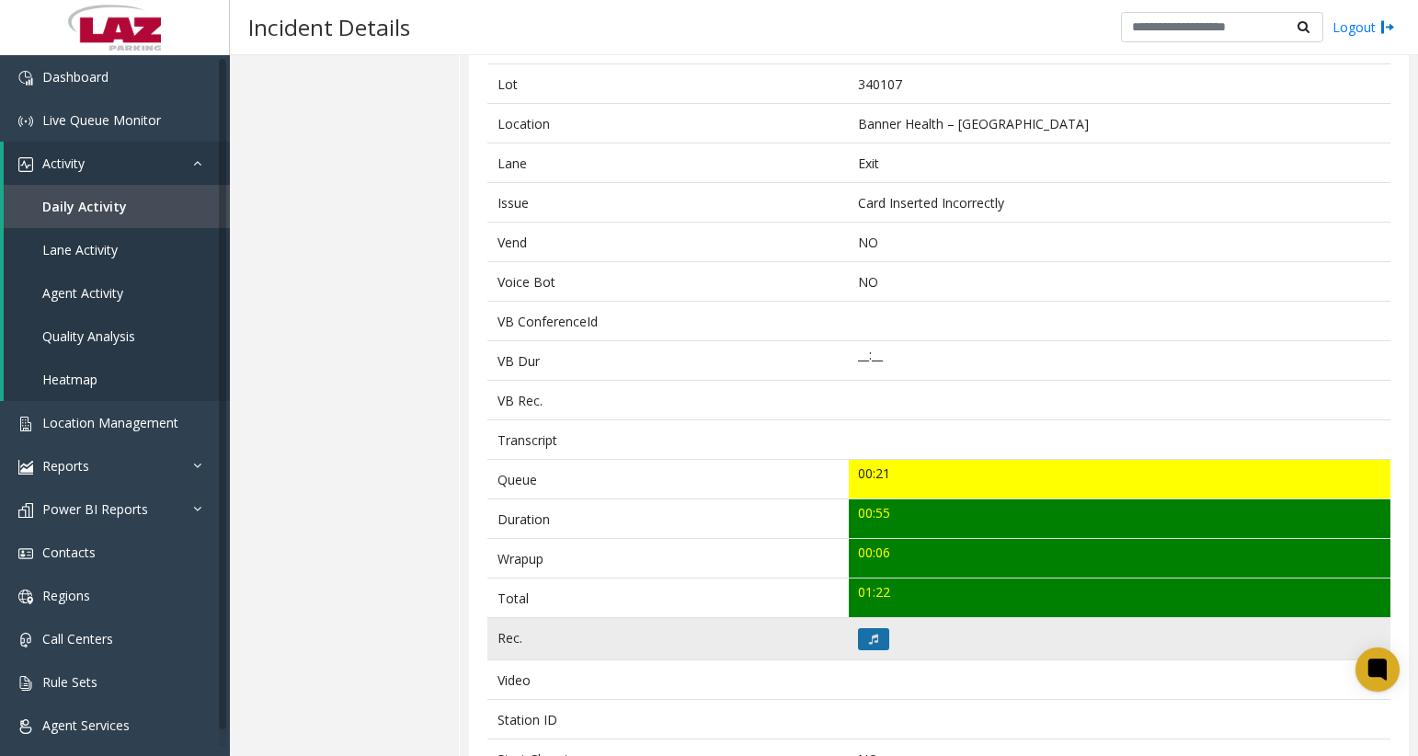
click at [872, 643] on icon at bounding box center [873, 639] width 9 height 11
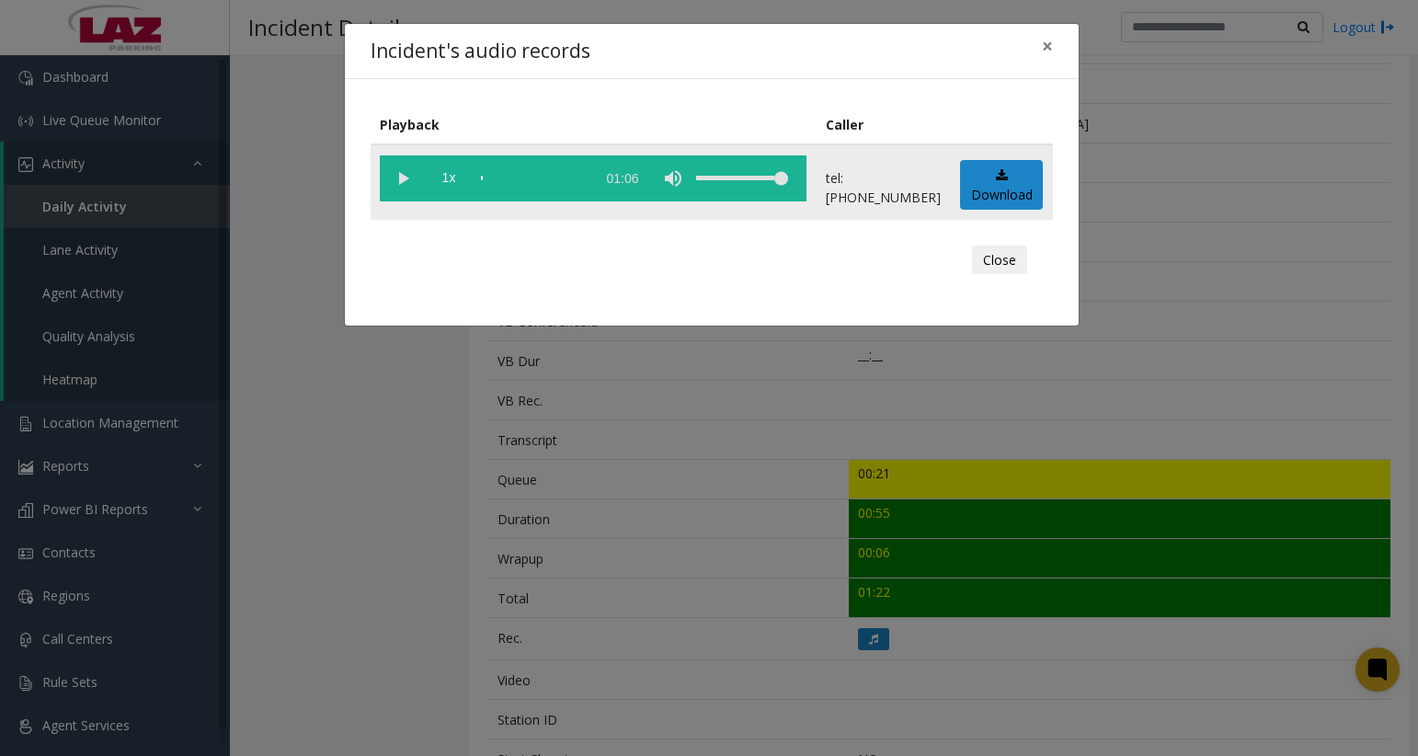
click at [507, 180] on div "scrub bar" at bounding box center [533, 178] width 105 height 46
click at [409, 179] on vg-play-pause at bounding box center [403, 178] width 46 height 46
click at [510, 174] on div "scrub bar" at bounding box center [533, 178] width 105 height 46
click at [1377, 54] on div "Incident's audio records × Playback Caller 1x 01:06 tel:[PHONE_NUMBER] Download…" at bounding box center [709, 378] width 1418 height 756
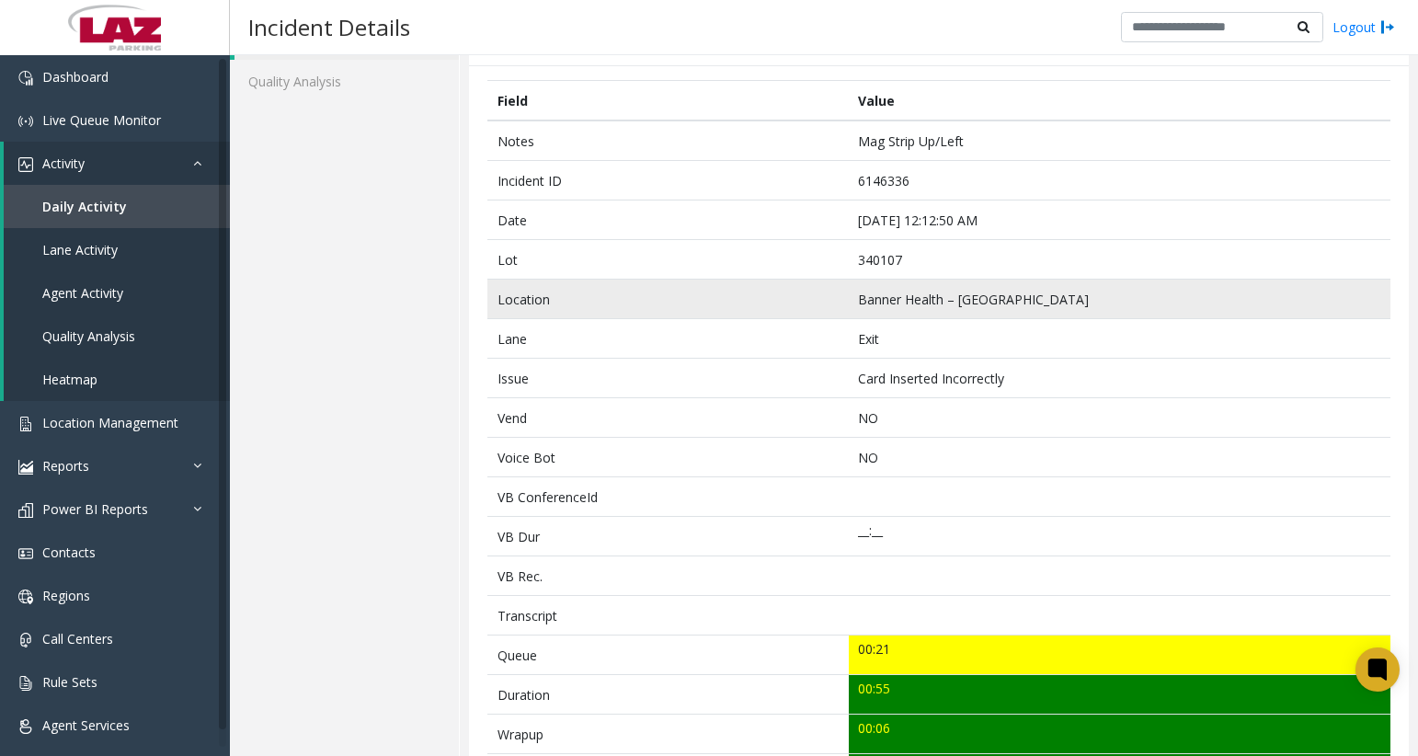
scroll to position [0, 0]
